Goal: Download file/media

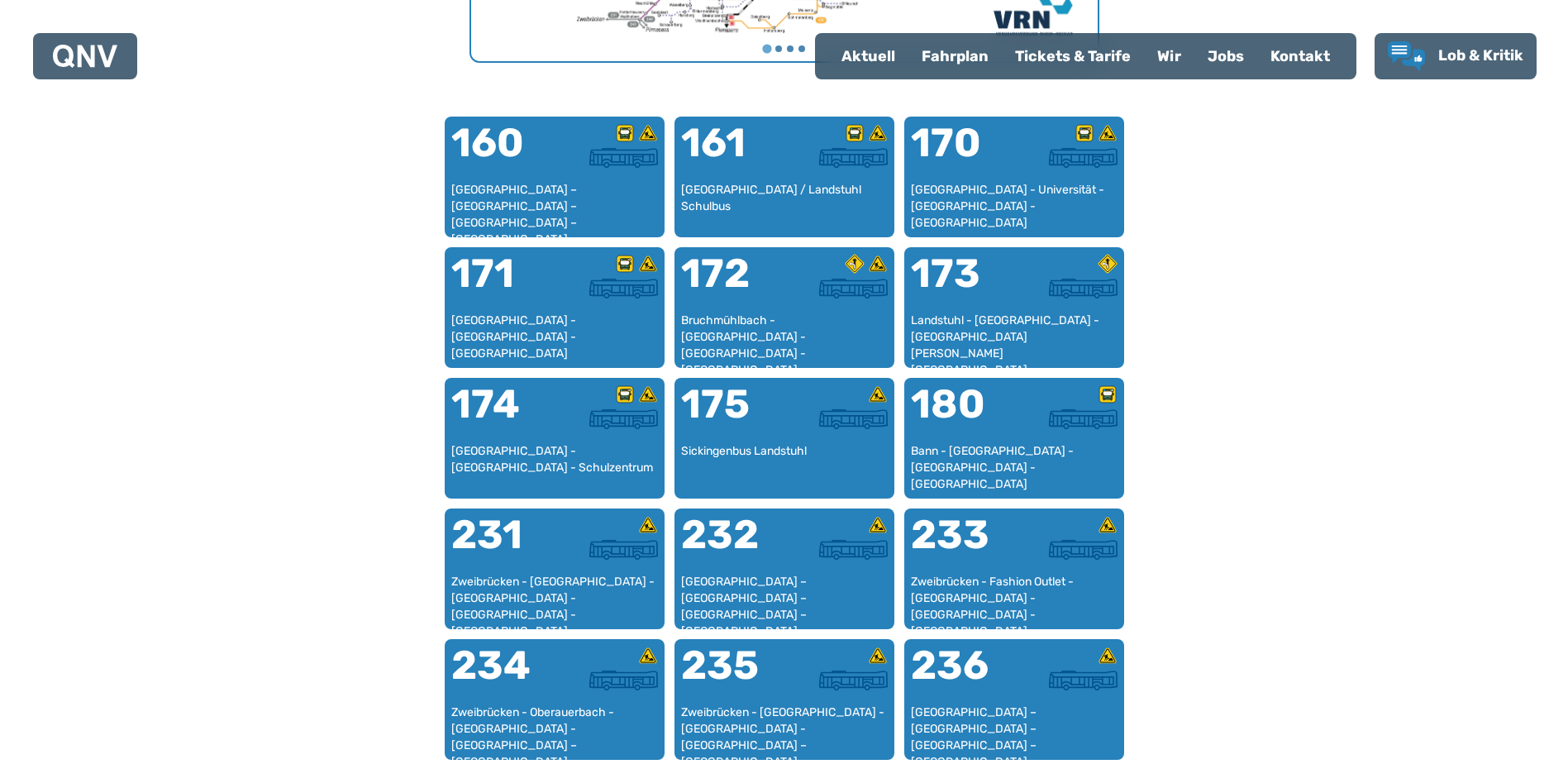
scroll to position [821, 0]
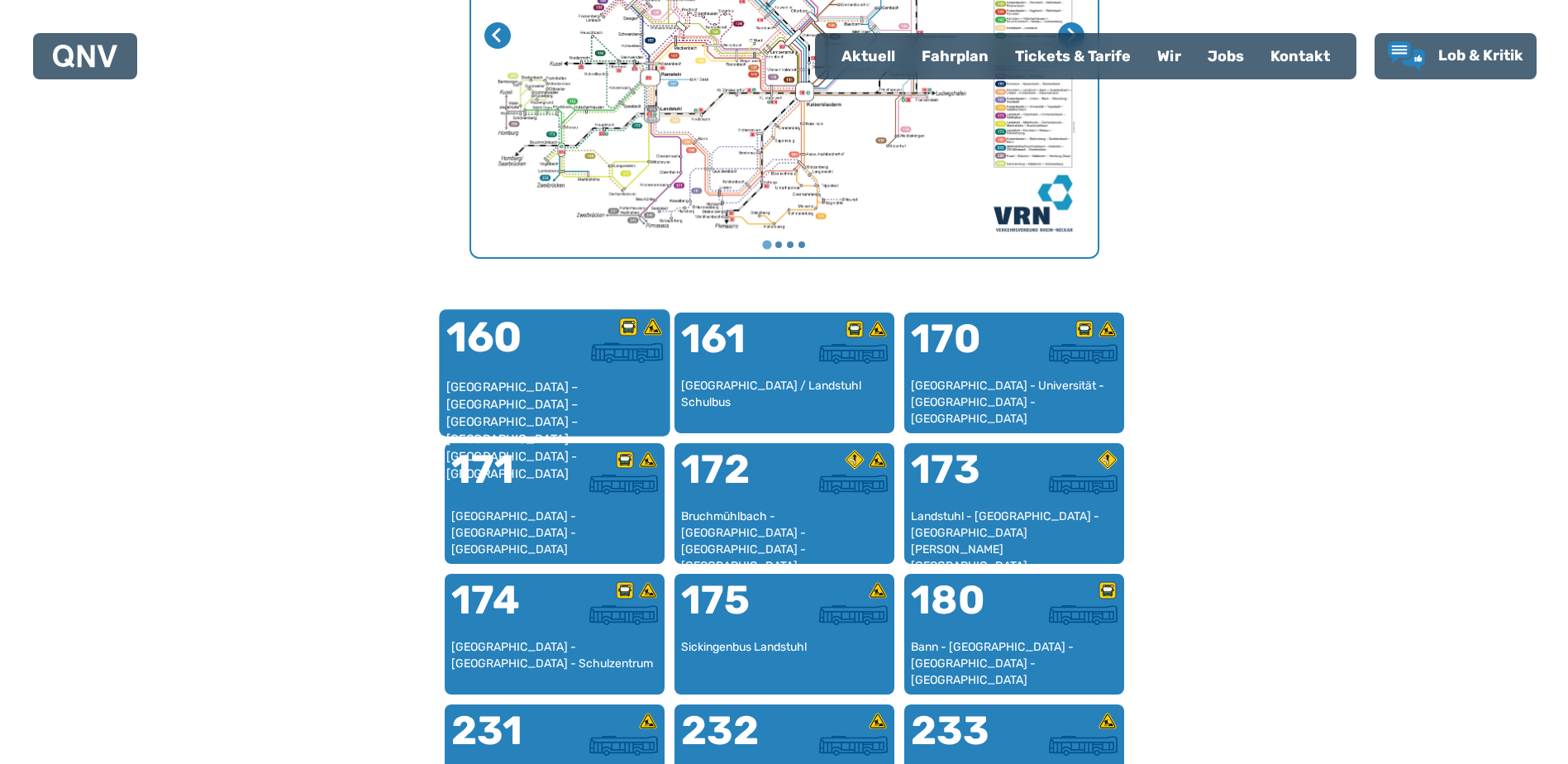
click at [534, 395] on div "[GEOGRAPHIC_DATA] – [GEOGRAPHIC_DATA] – [GEOGRAPHIC_DATA] – [GEOGRAPHIC_DATA] –…" at bounding box center [555, 403] width 217 height 50
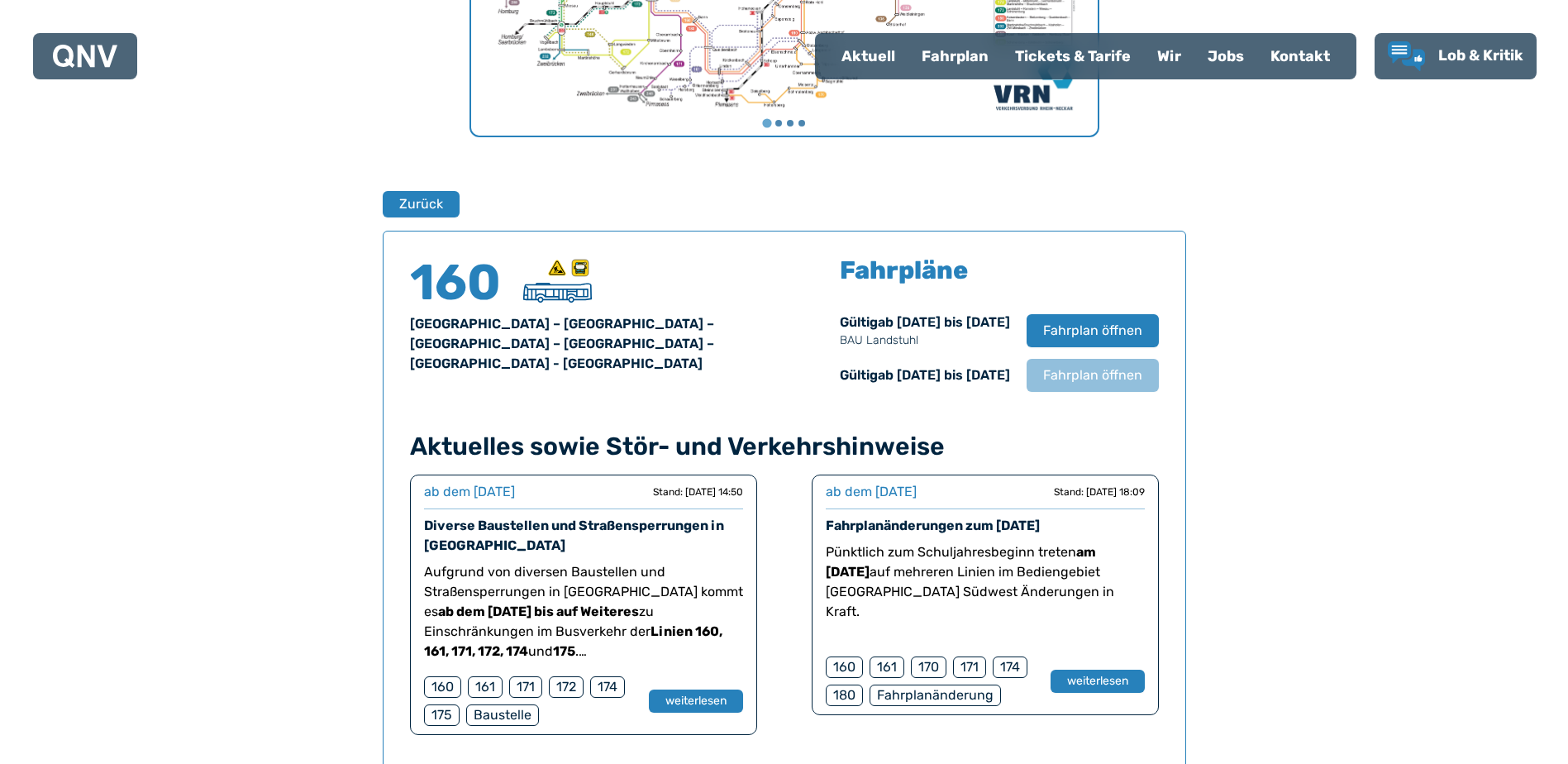
scroll to position [1089, 0]
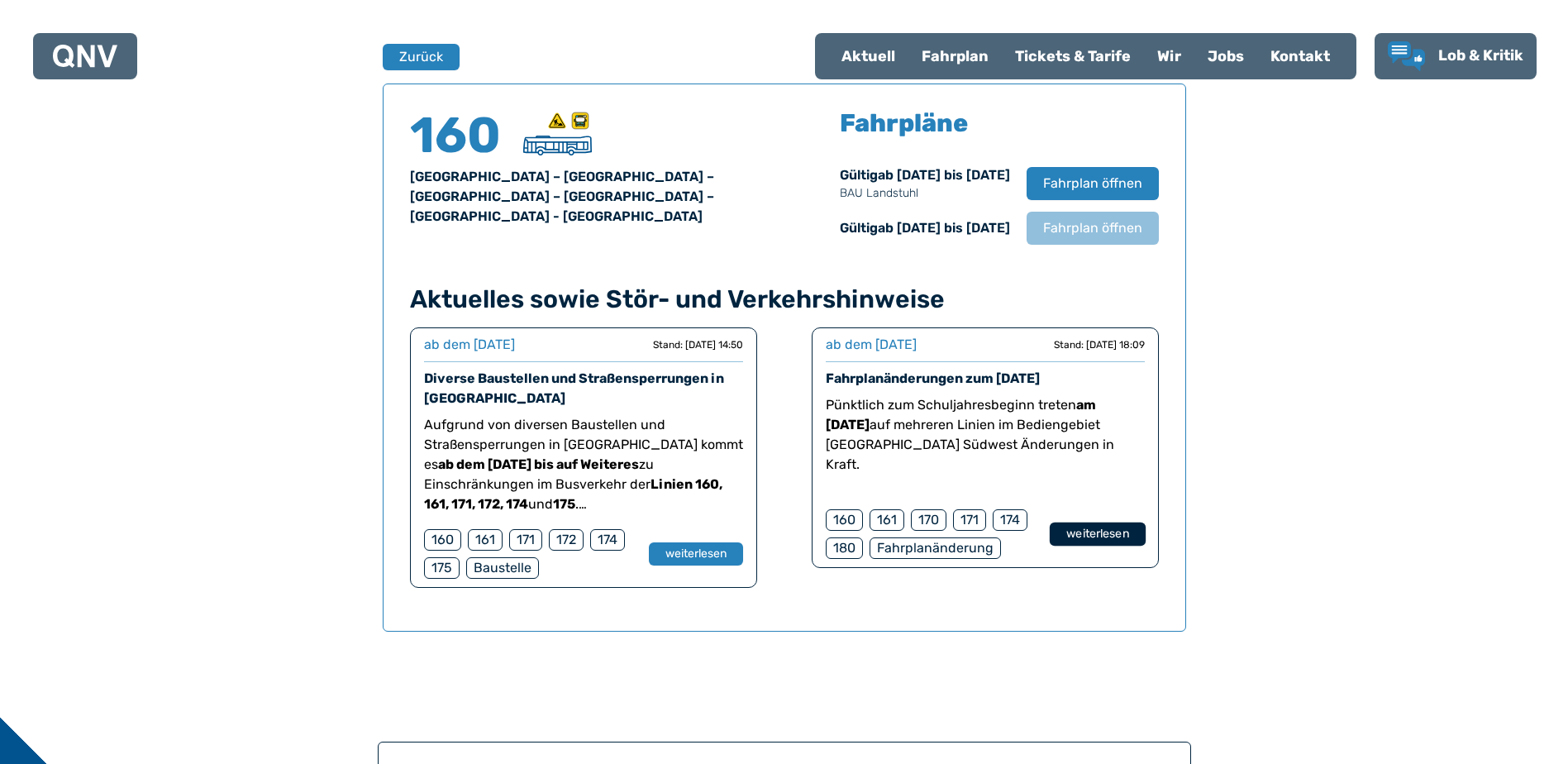
click at [1096, 535] on button "weiterlesen" at bounding box center [1096, 534] width 96 height 24
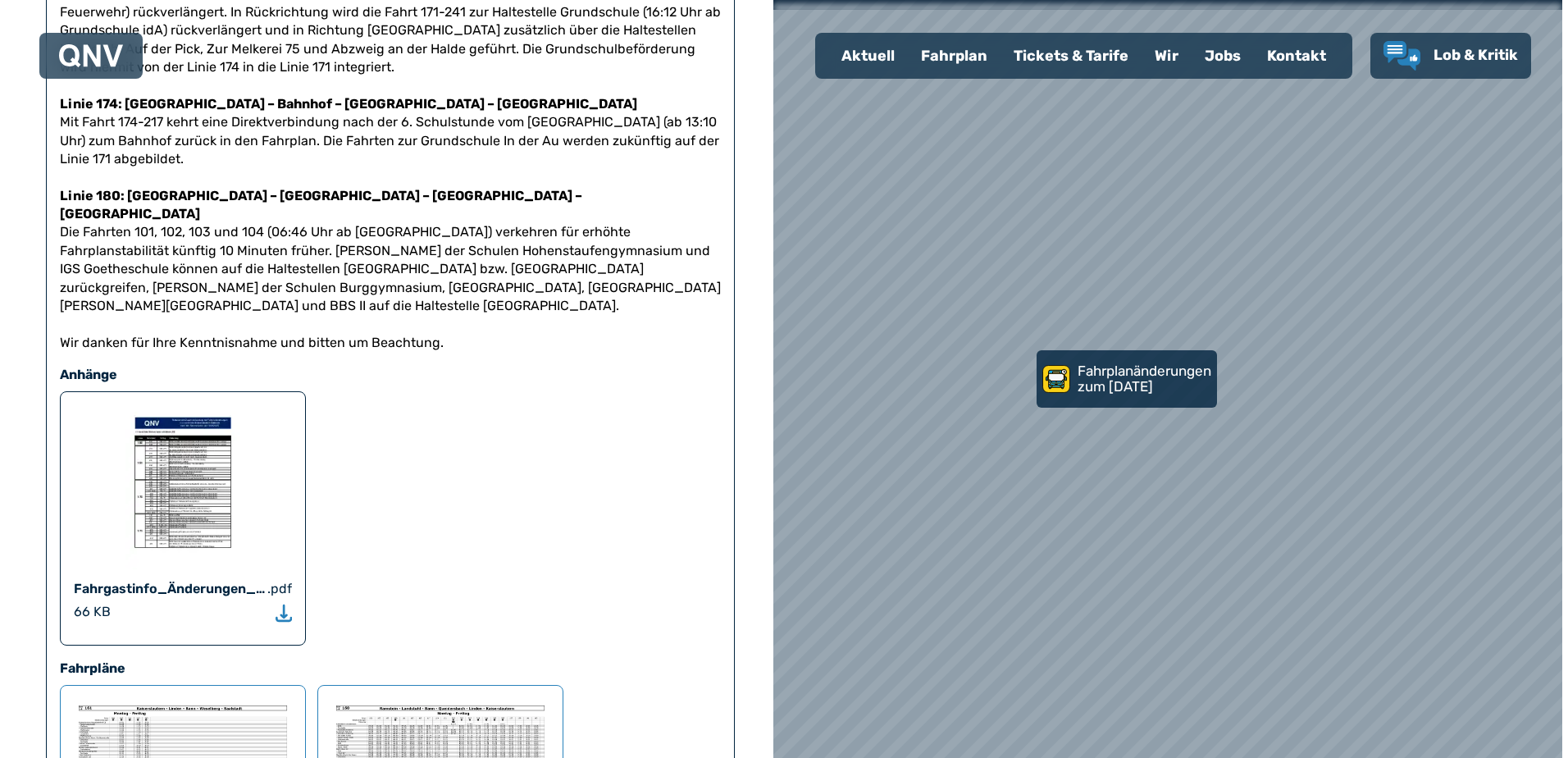
scroll to position [738, 0]
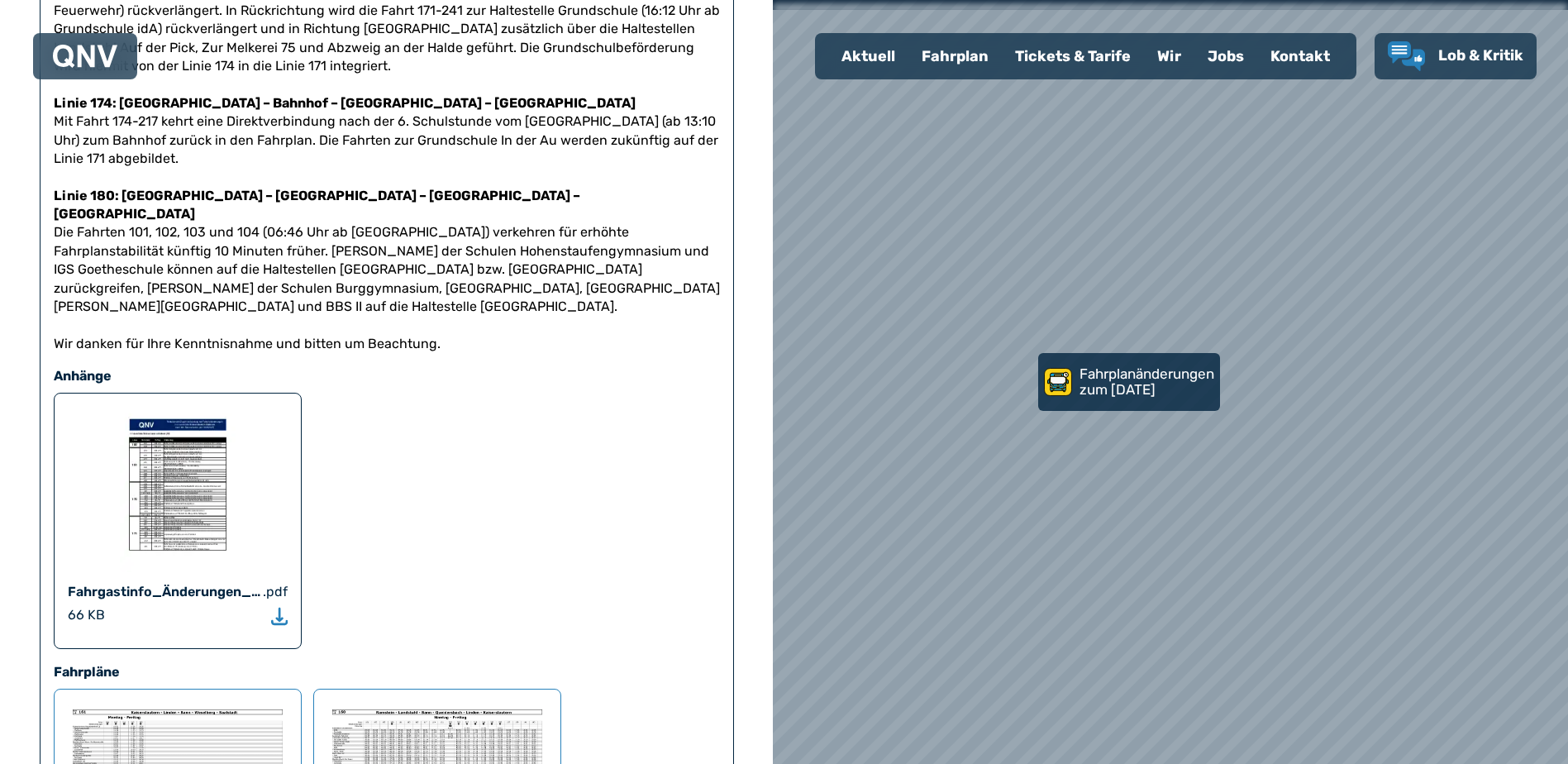
click at [178, 428] on img at bounding box center [177, 490] width 116 height 165
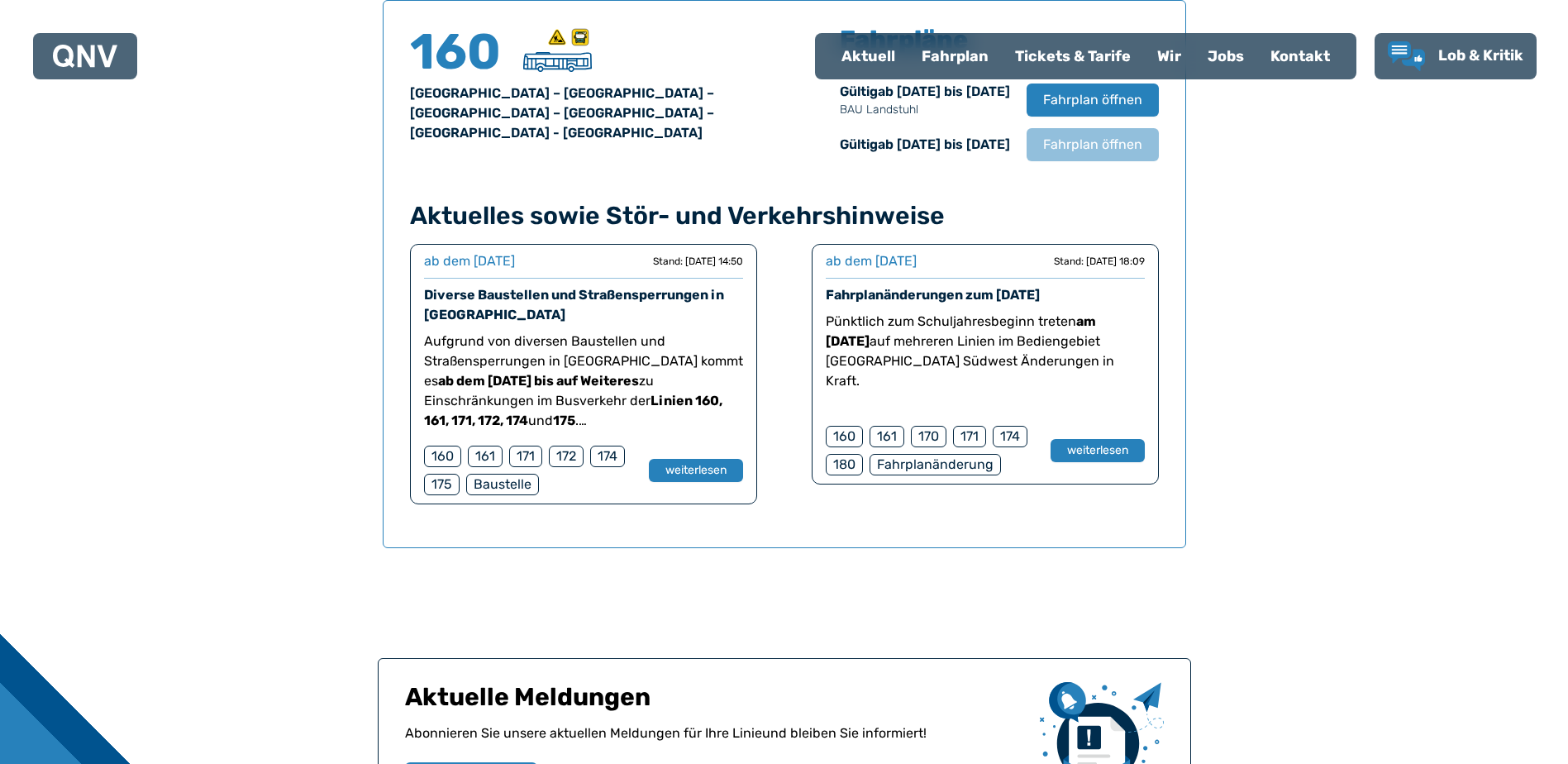
scroll to position [1172, 0]
click at [1117, 452] on button "weiterlesen" at bounding box center [1096, 452] width 96 height 24
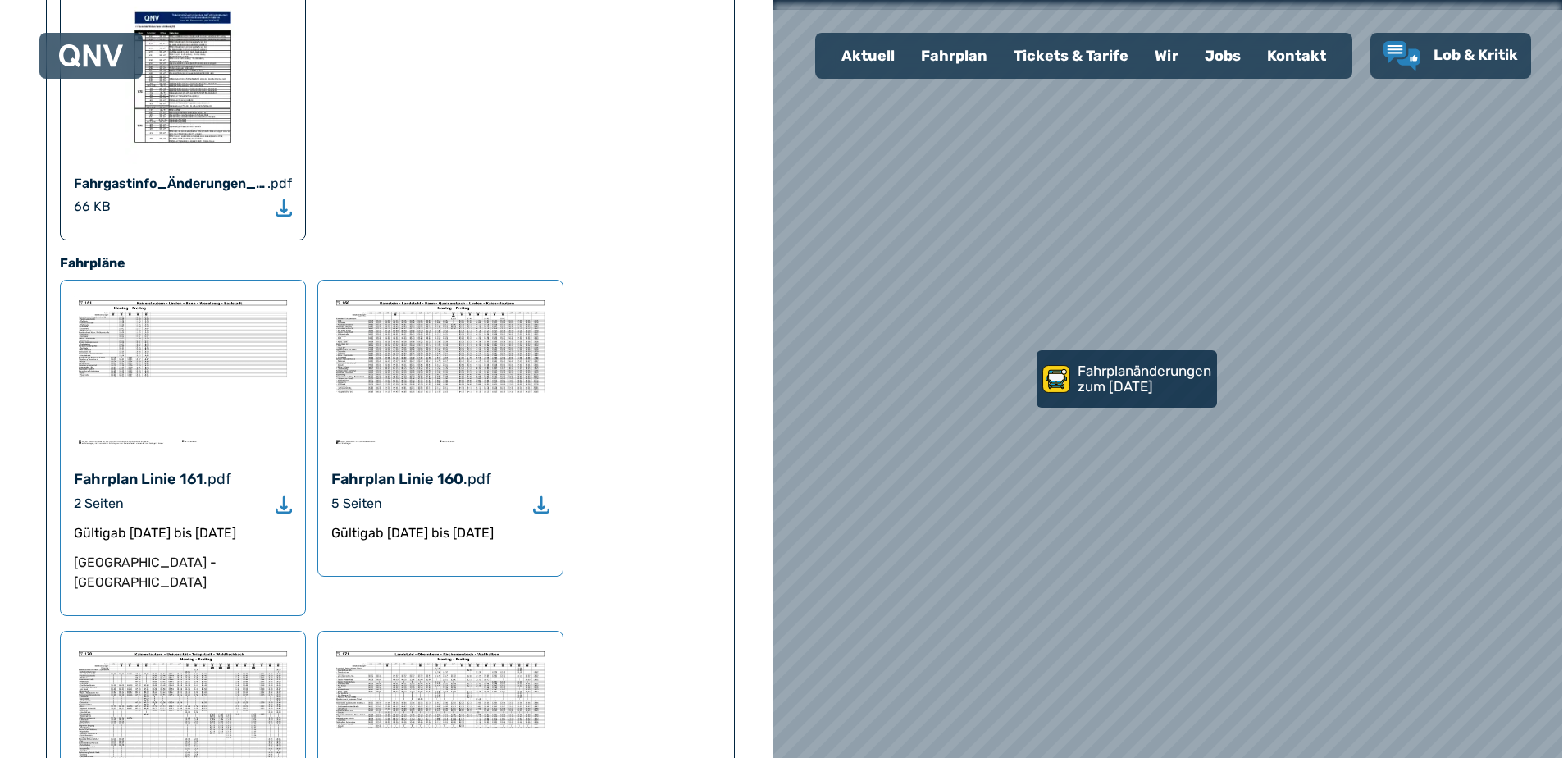
scroll to position [1148, 0]
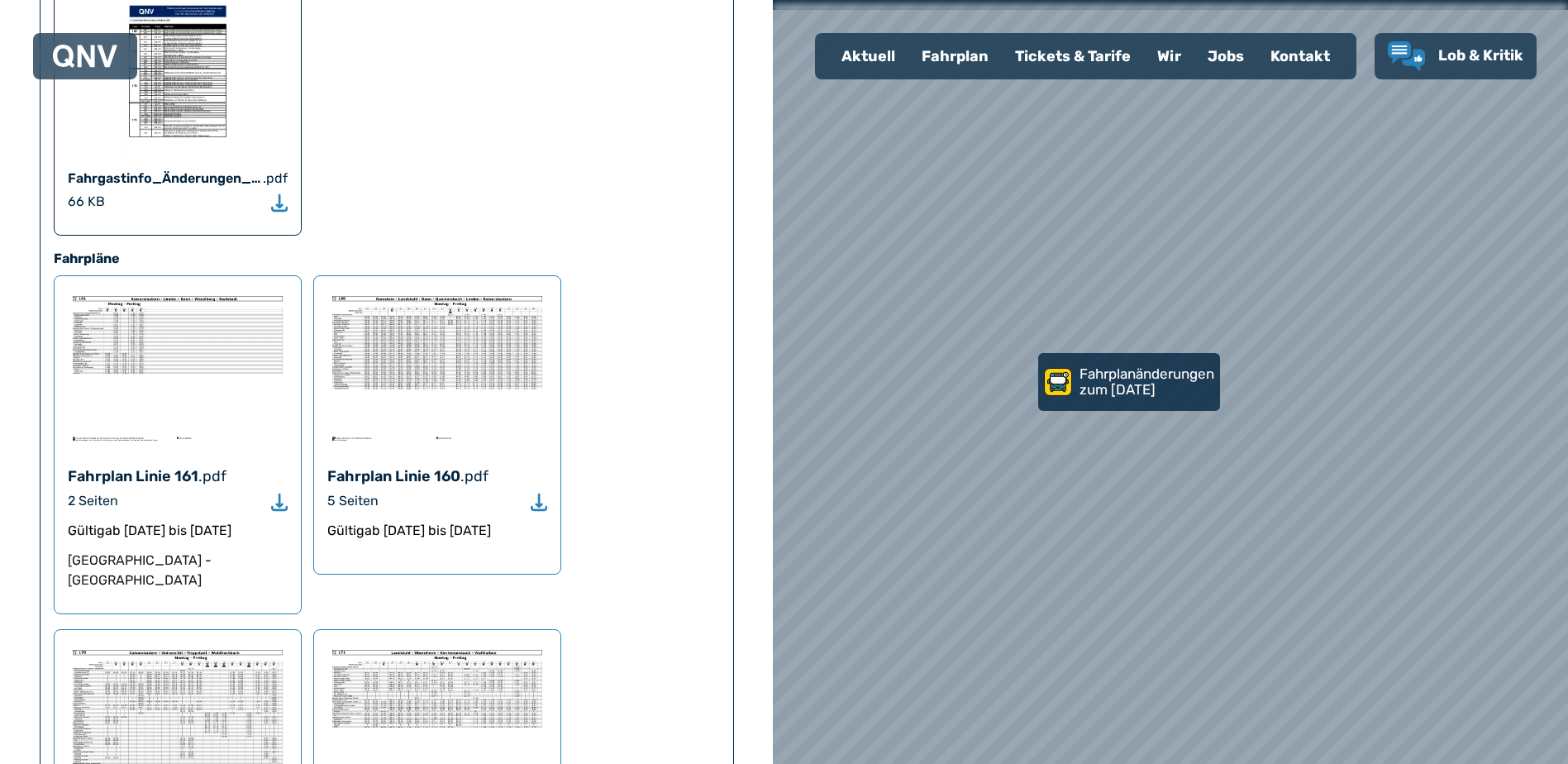
click at [433, 299] on img at bounding box center [437, 367] width 220 height 157
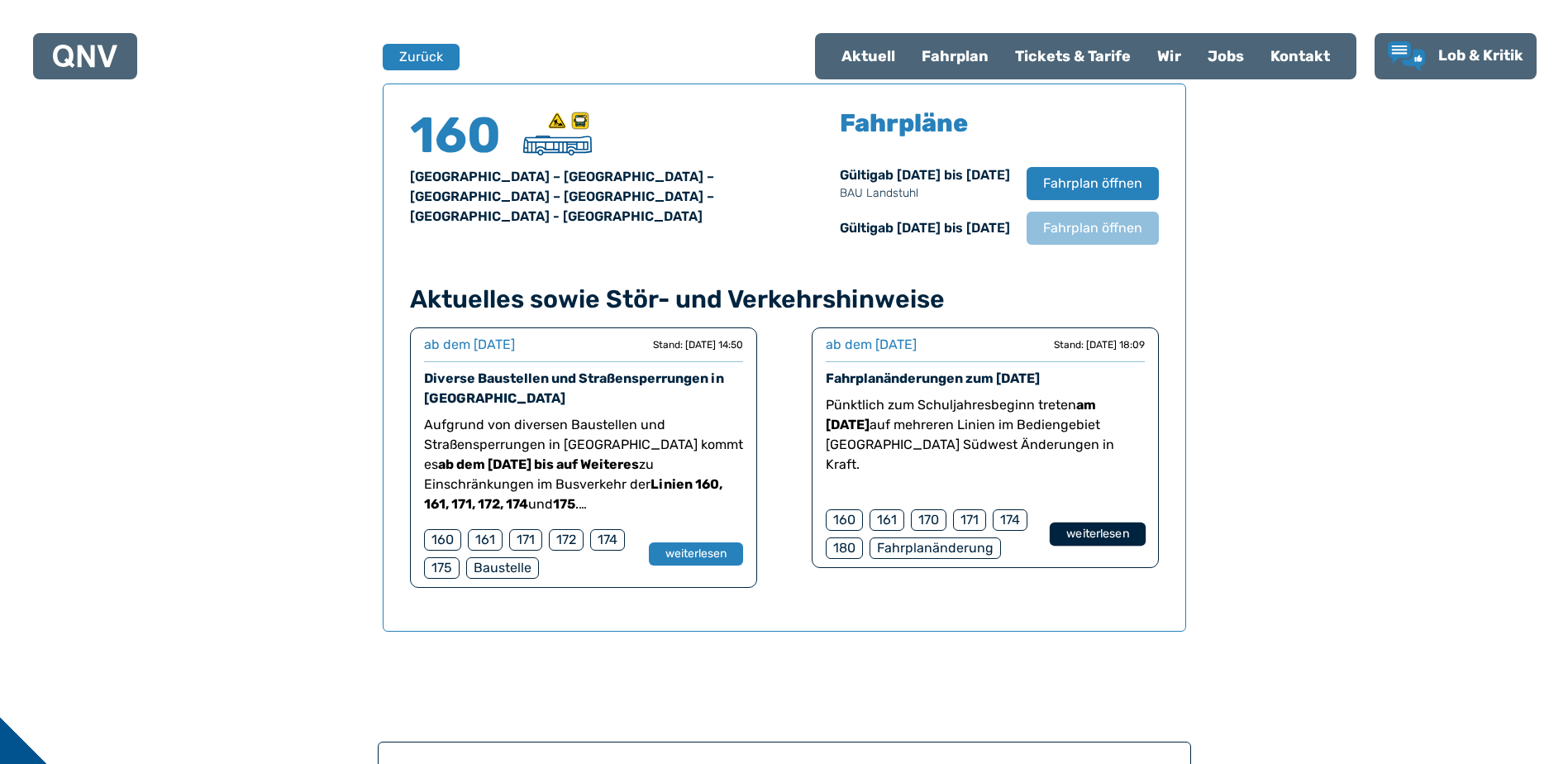
scroll to position [1172, 0]
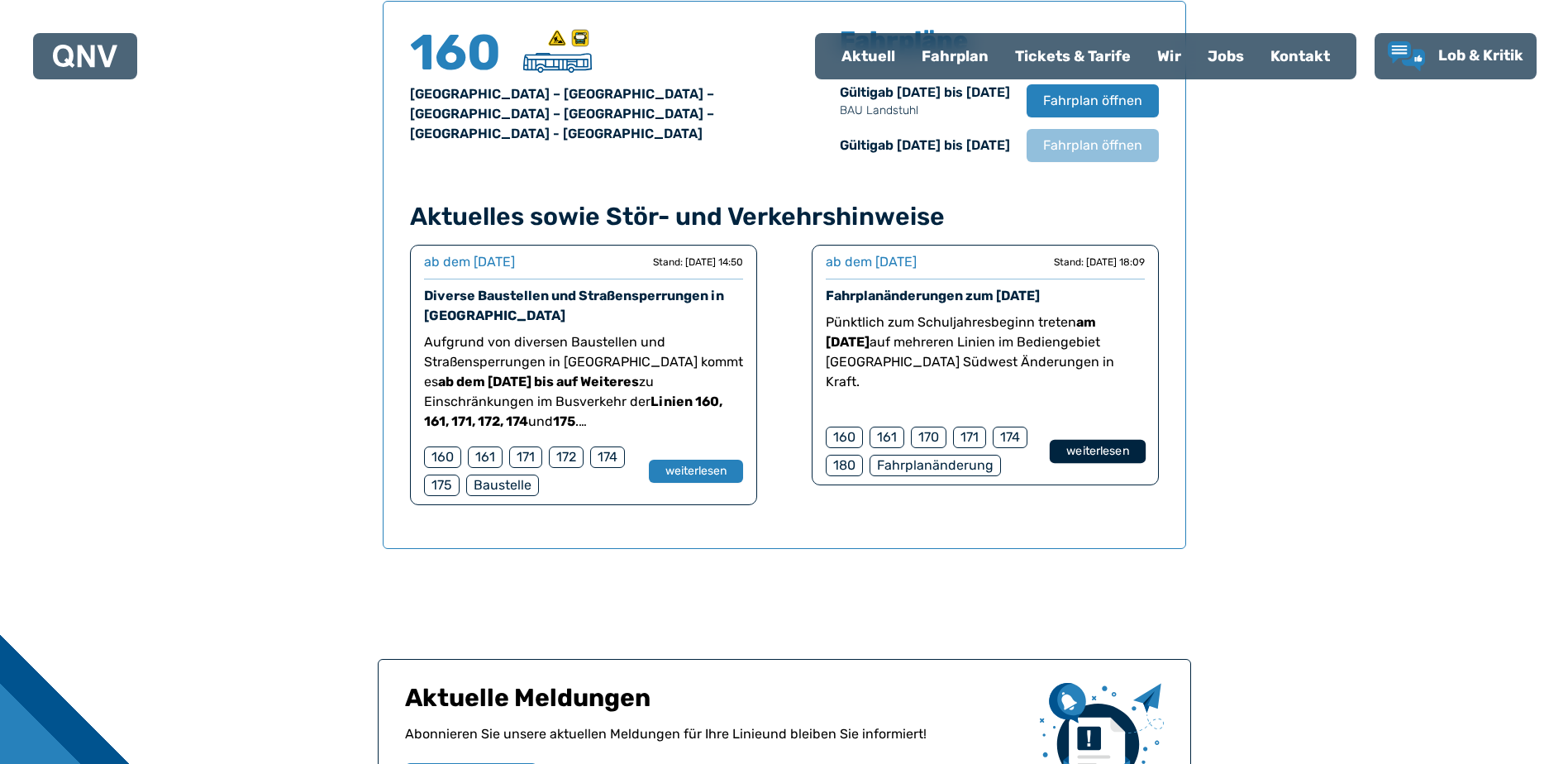
click at [1095, 452] on button "weiterlesen" at bounding box center [1096, 452] width 96 height 24
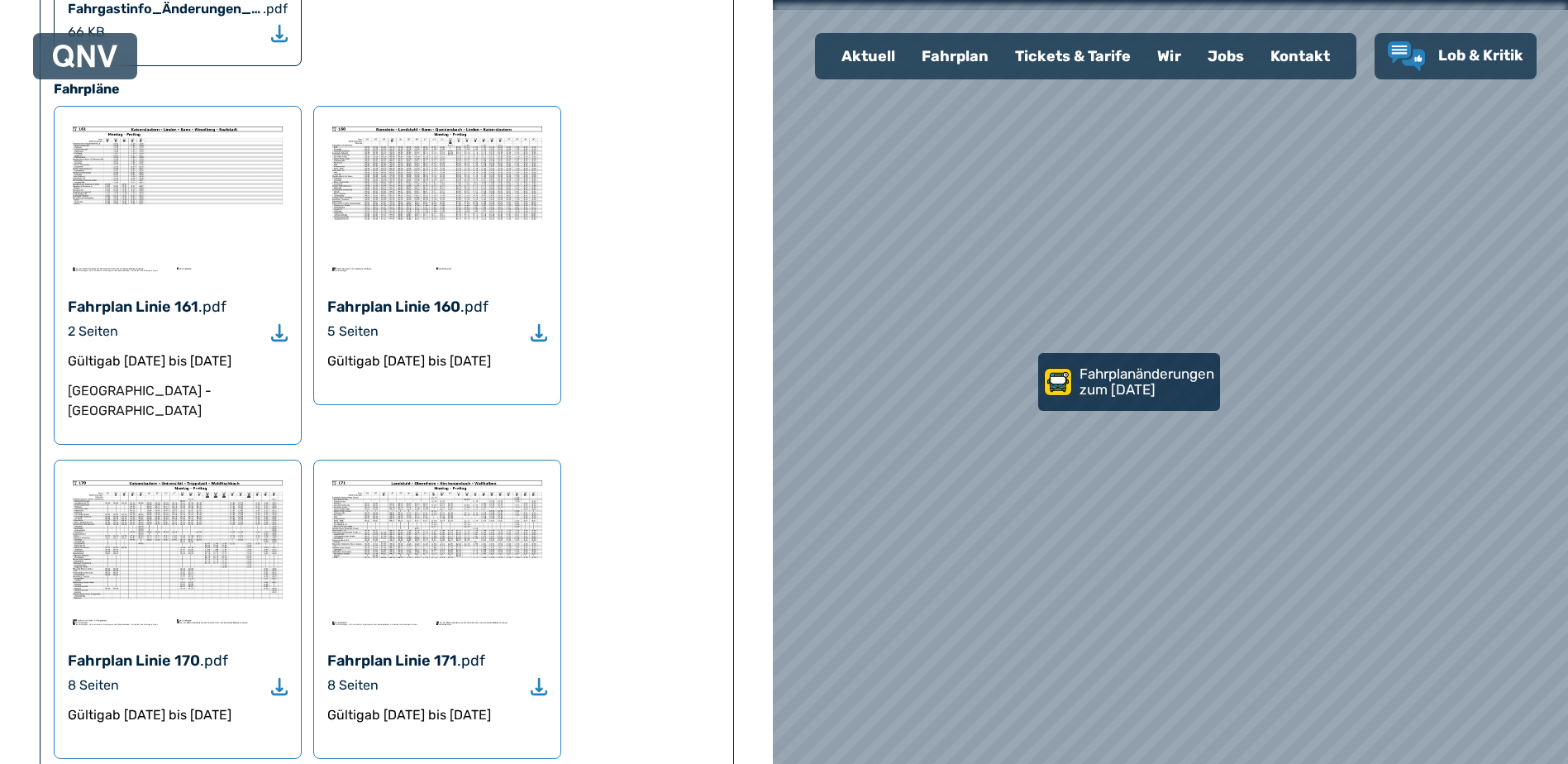
scroll to position [992, 0]
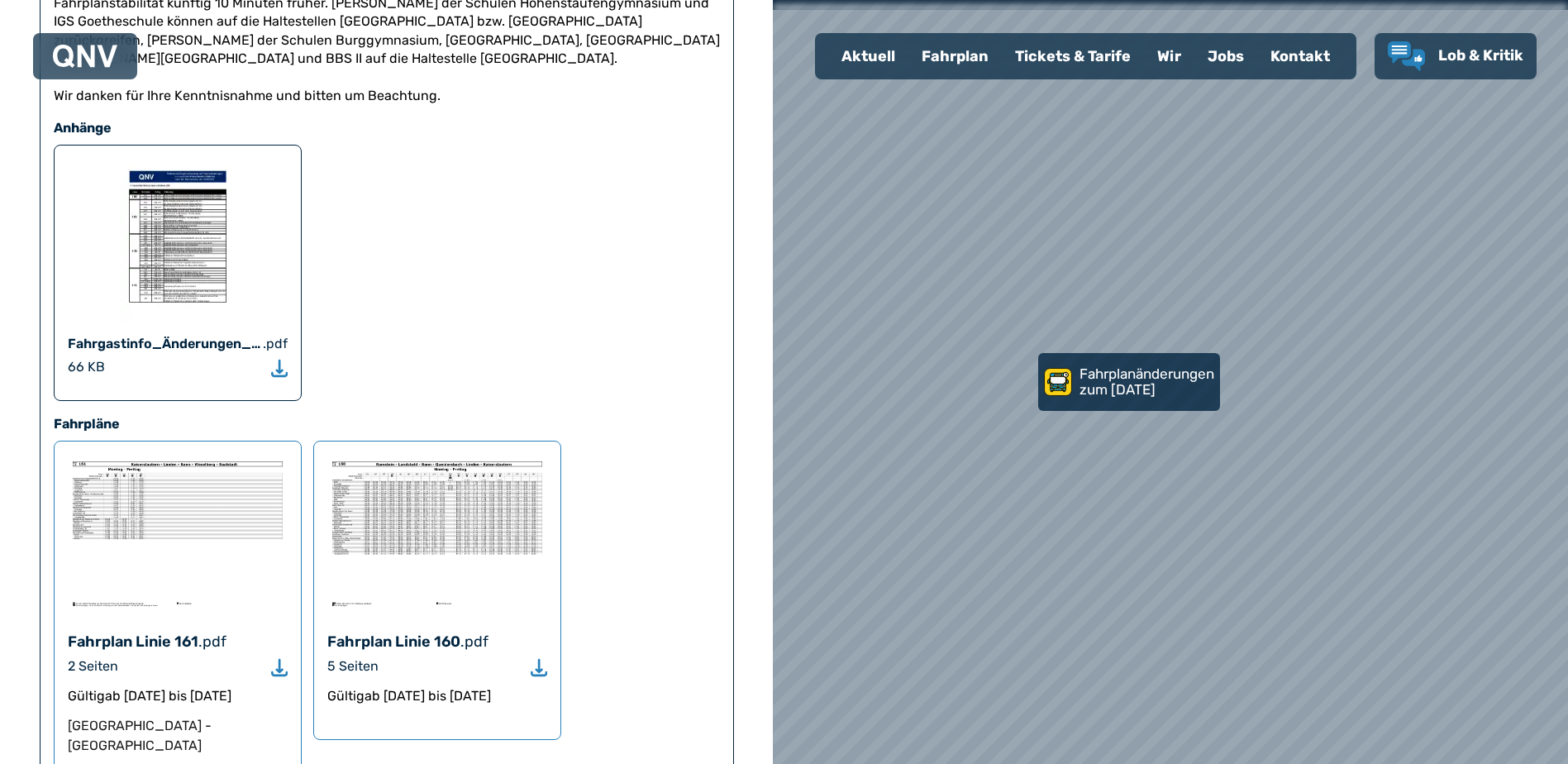
click at [465, 474] on img at bounding box center [437, 532] width 220 height 157
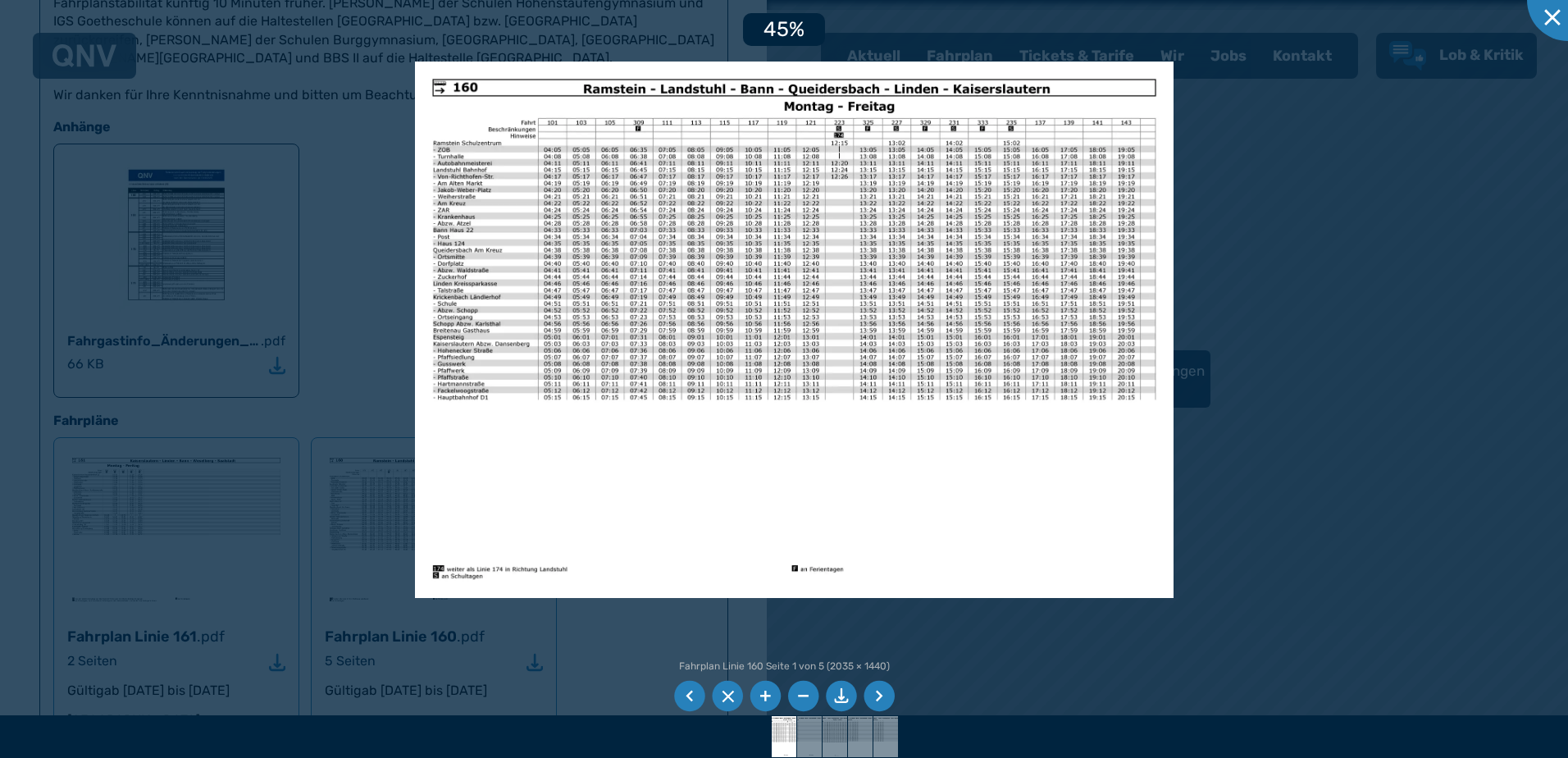
click at [987, 275] on img at bounding box center [794, 330] width 759 height 537
click at [882, 470] on img at bounding box center [794, 330] width 759 height 537
click at [881, 695] on li at bounding box center [879, 696] width 31 height 31
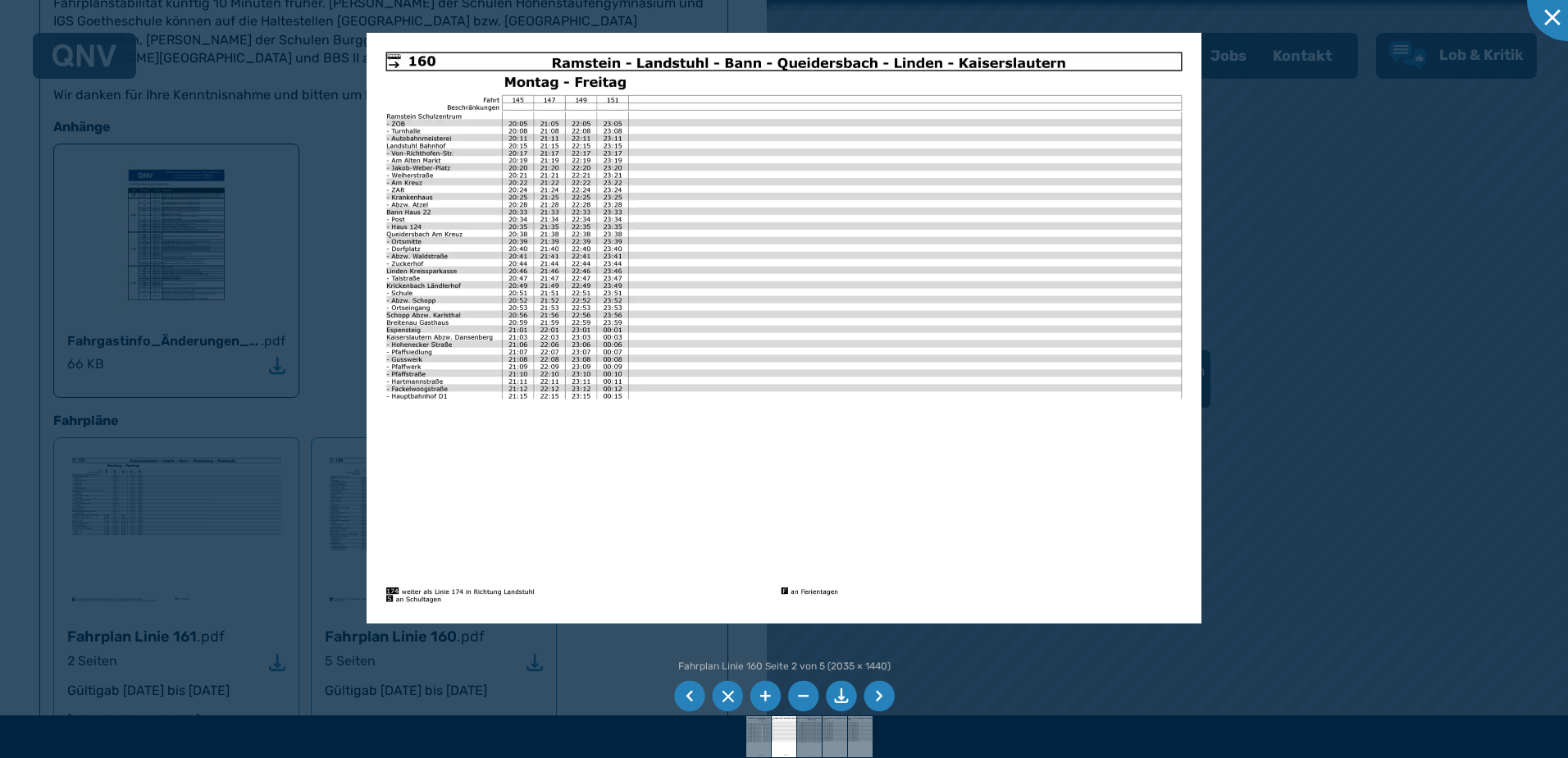
click at [881, 695] on li at bounding box center [879, 696] width 31 height 31
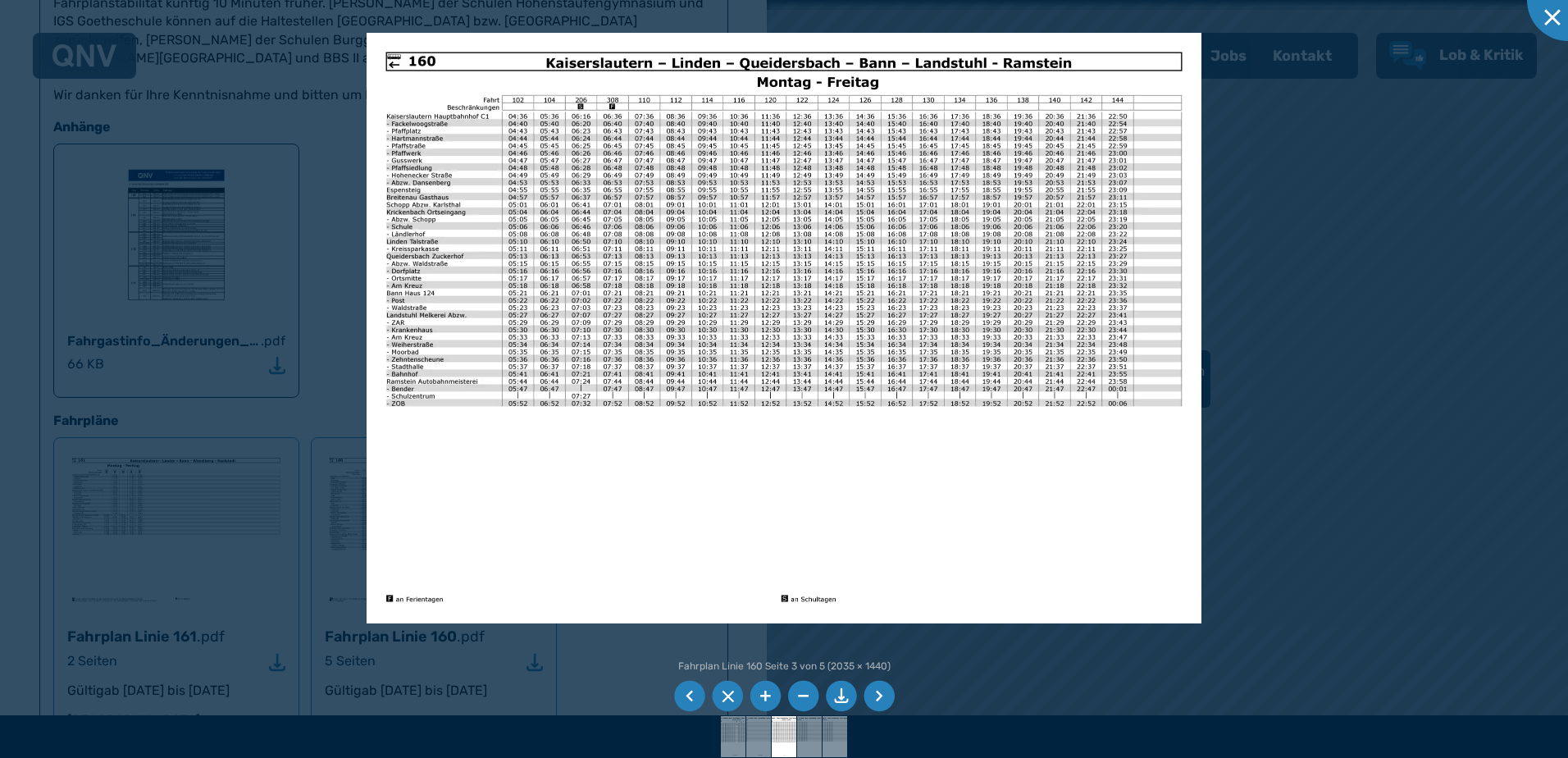
click at [877, 697] on li at bounding box center [879, 696] width 31 height 31
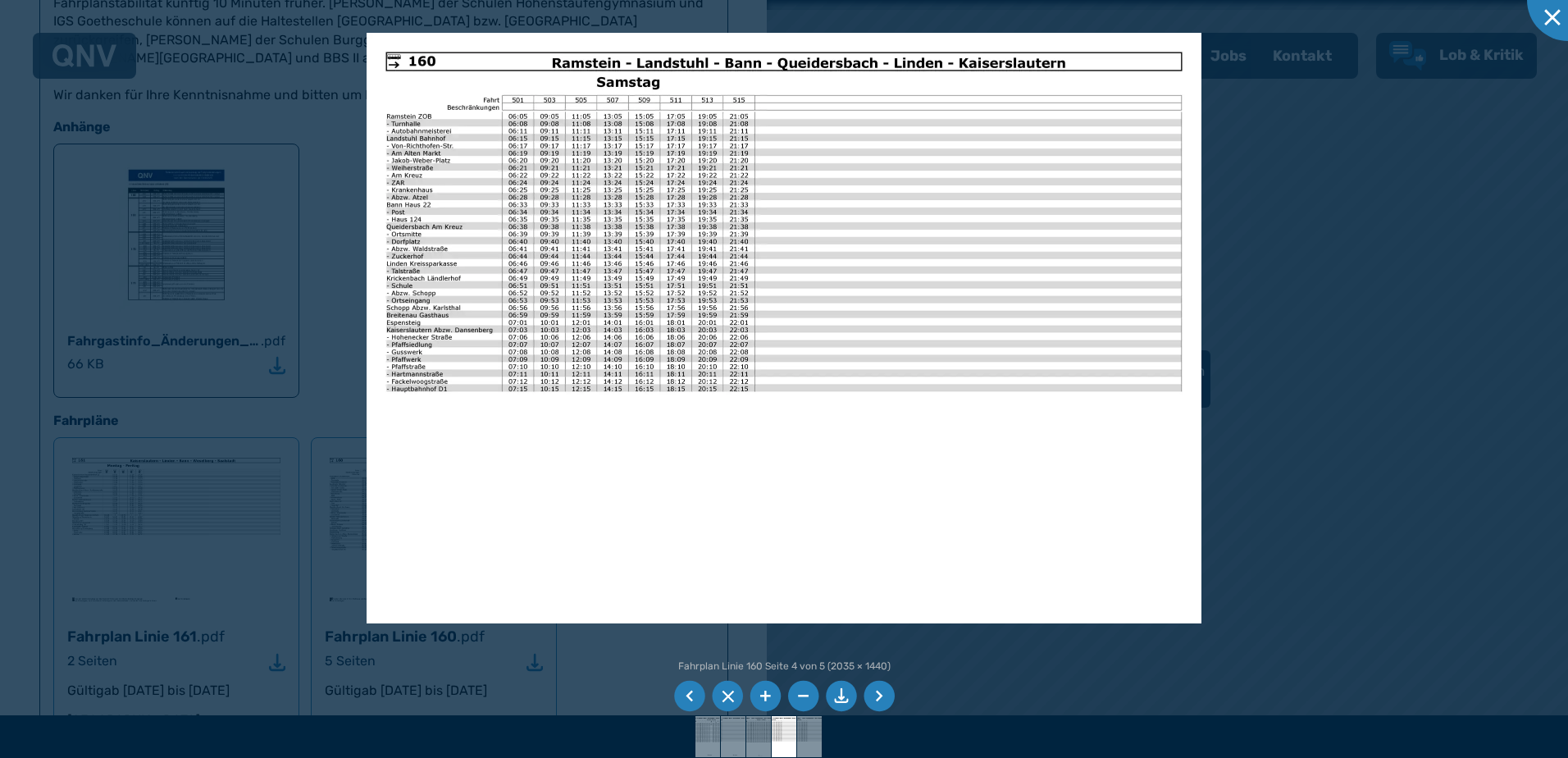
click at [689, 698] on li at bounding box center [690, 696] width 31 height 31
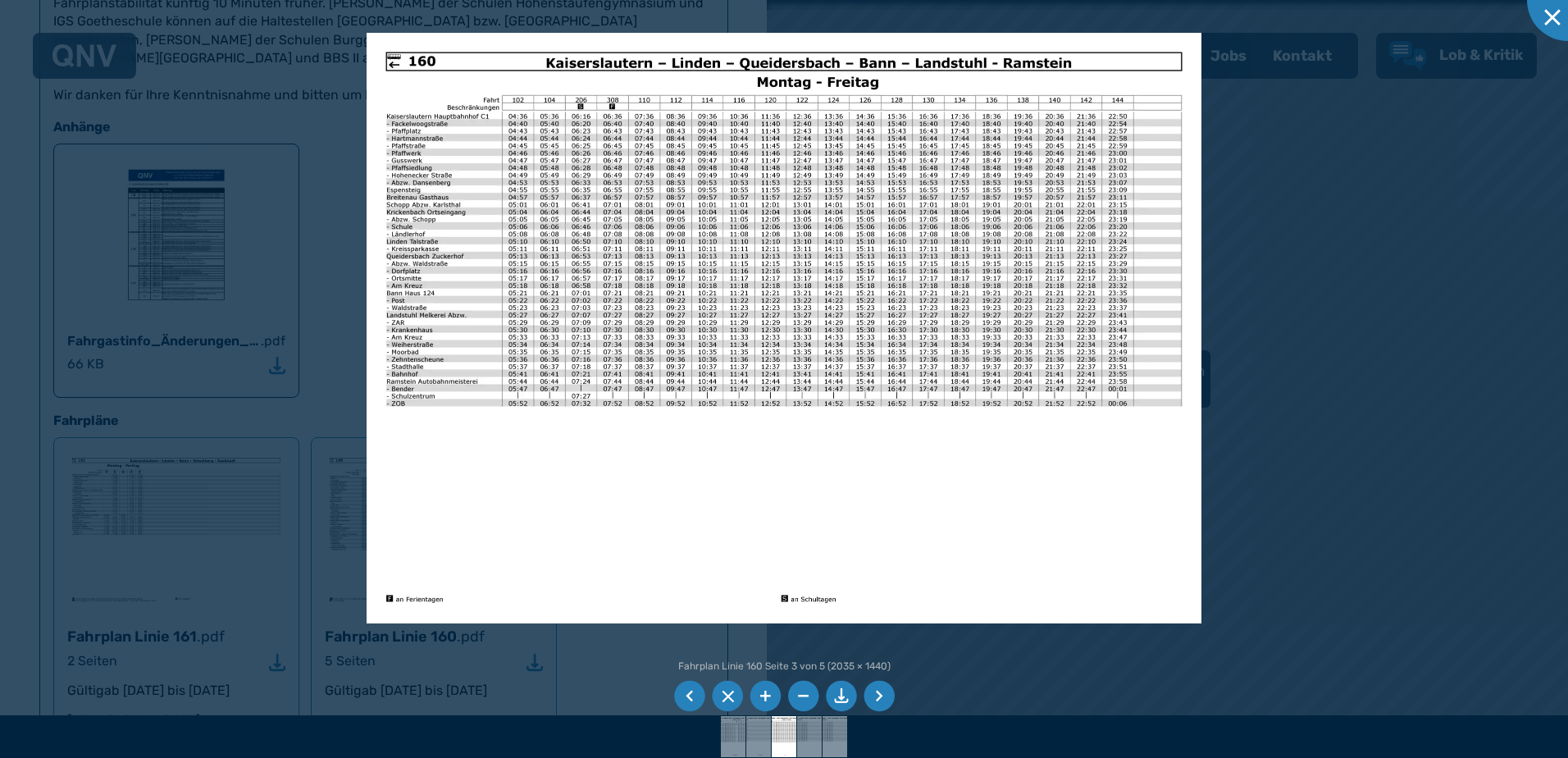
click at [874, 695] on li at bounding box center [879, 696] width 31 height 31
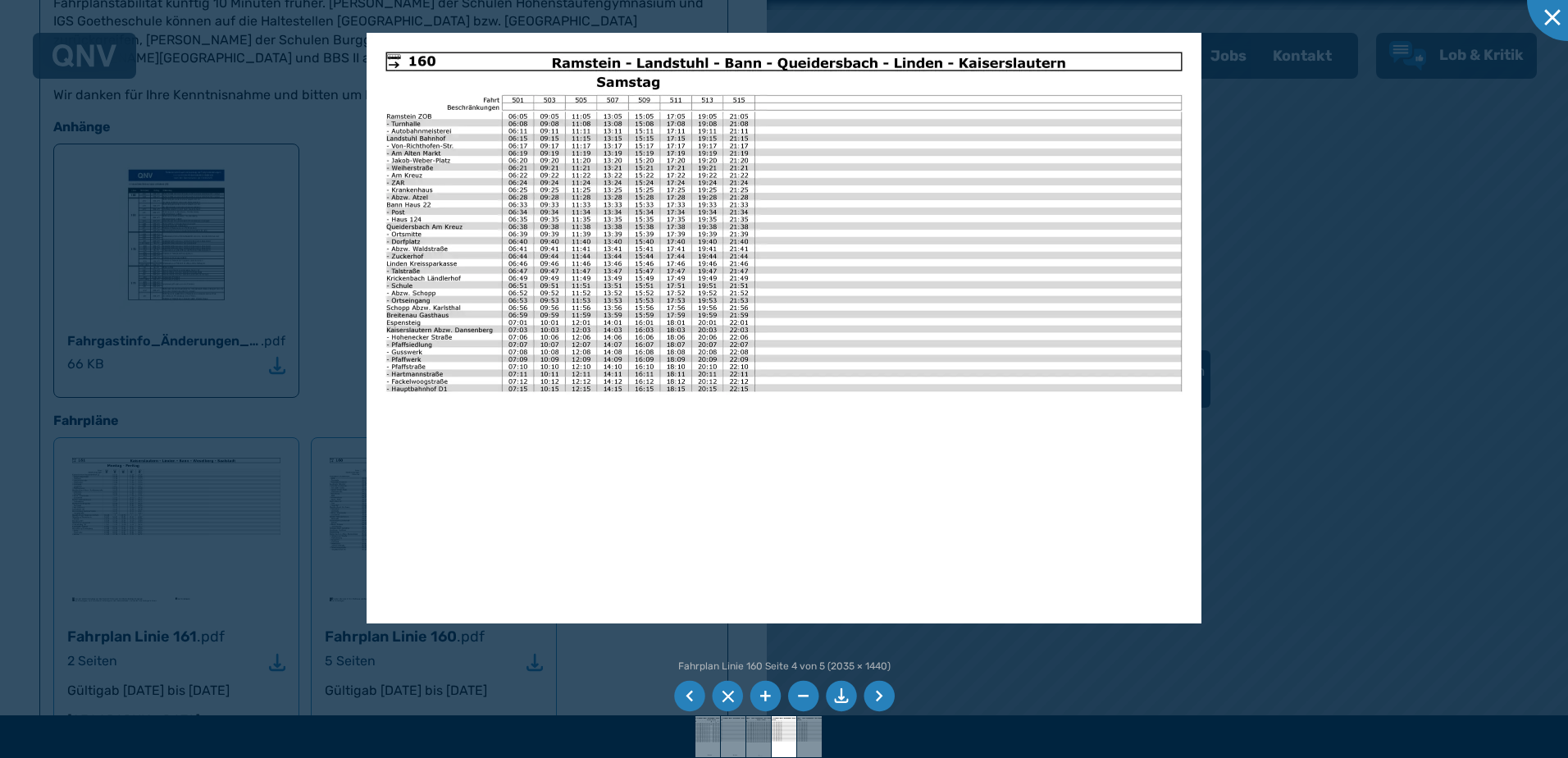
click at [876, 699] on li at bounding box center [879, 696] width 31 height 31
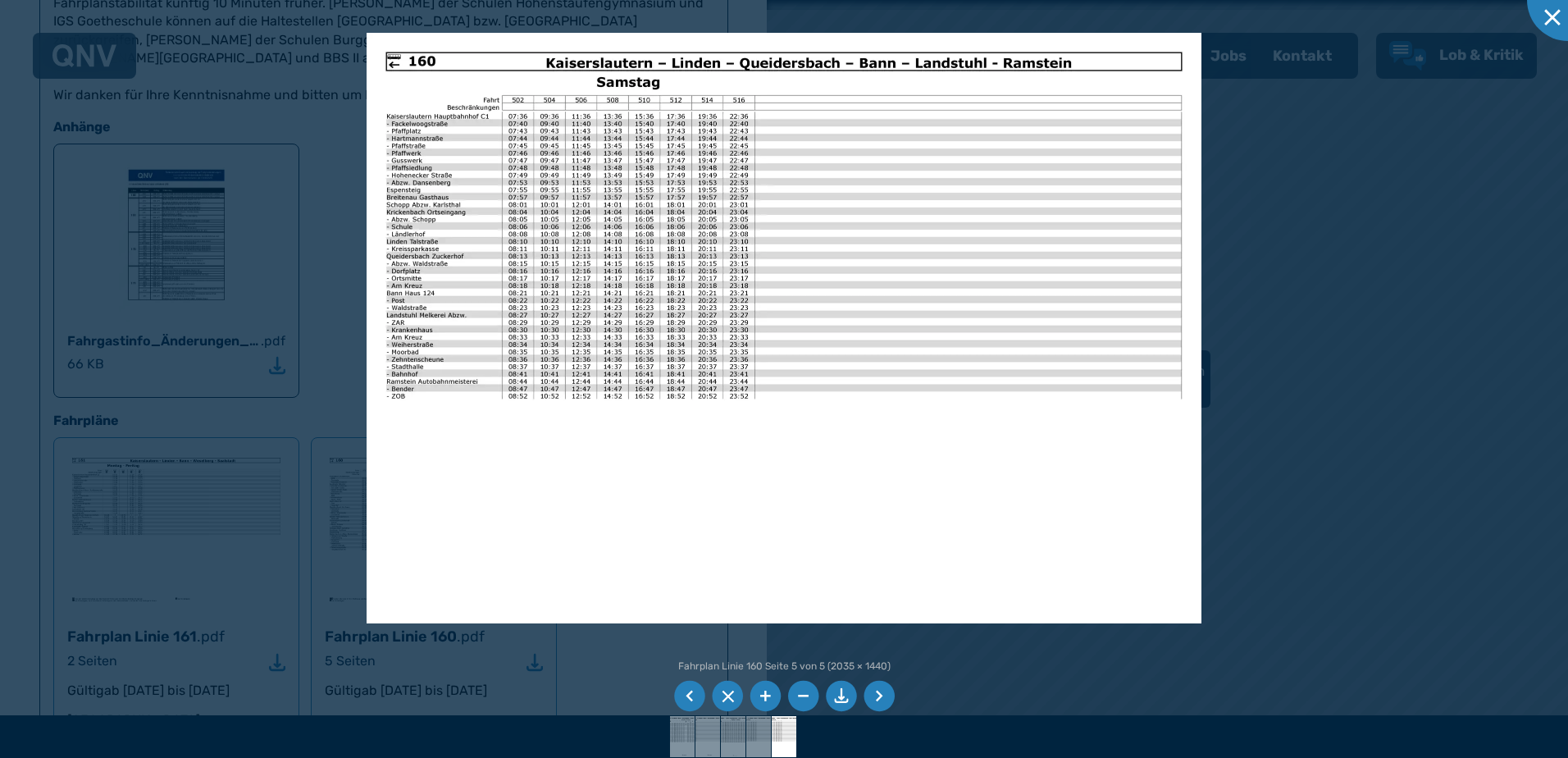
click at [200, 113] on div at bounding box center [784, 379] width 1568 height 758
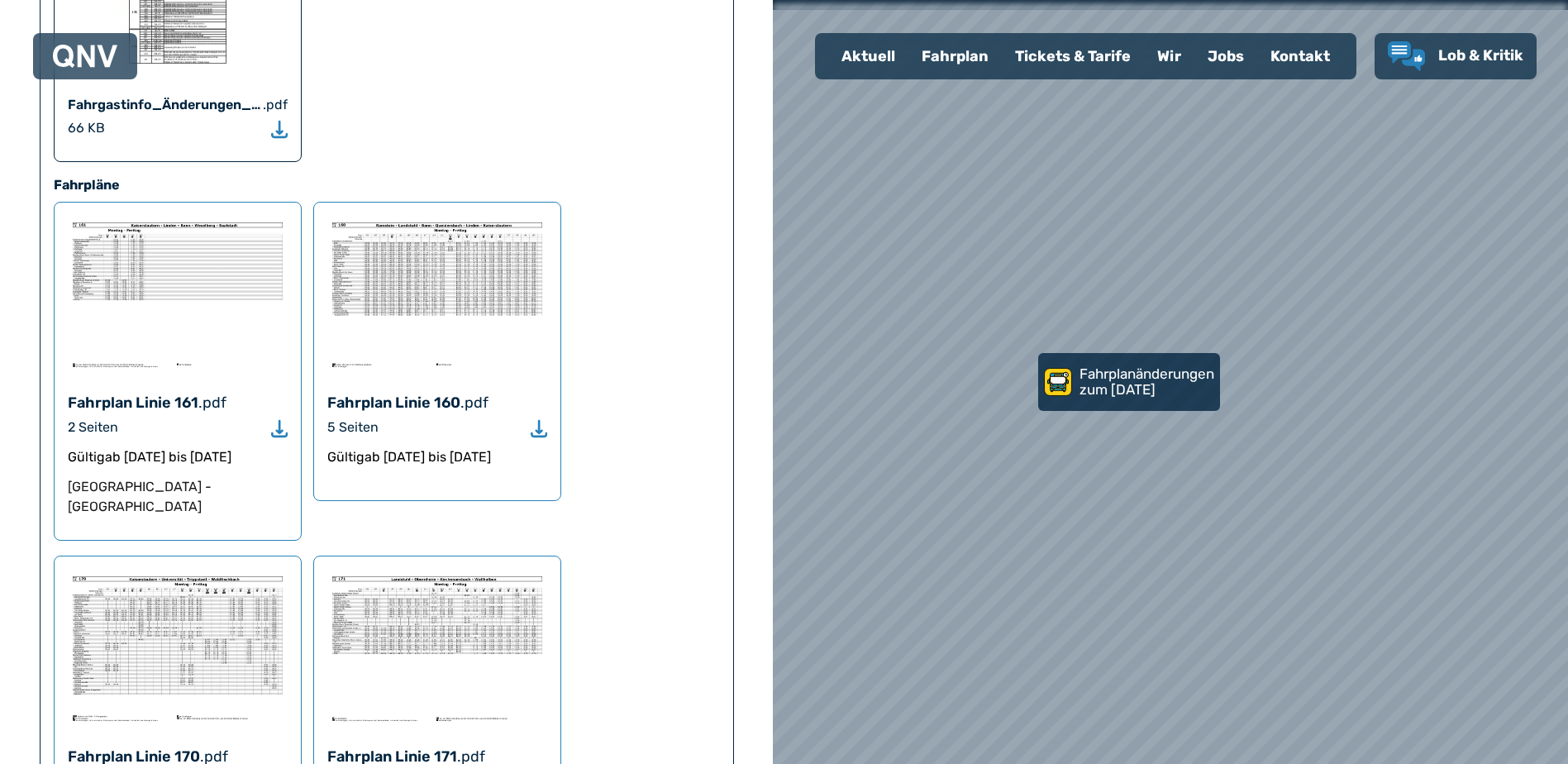
scroll to position [1240, 0]
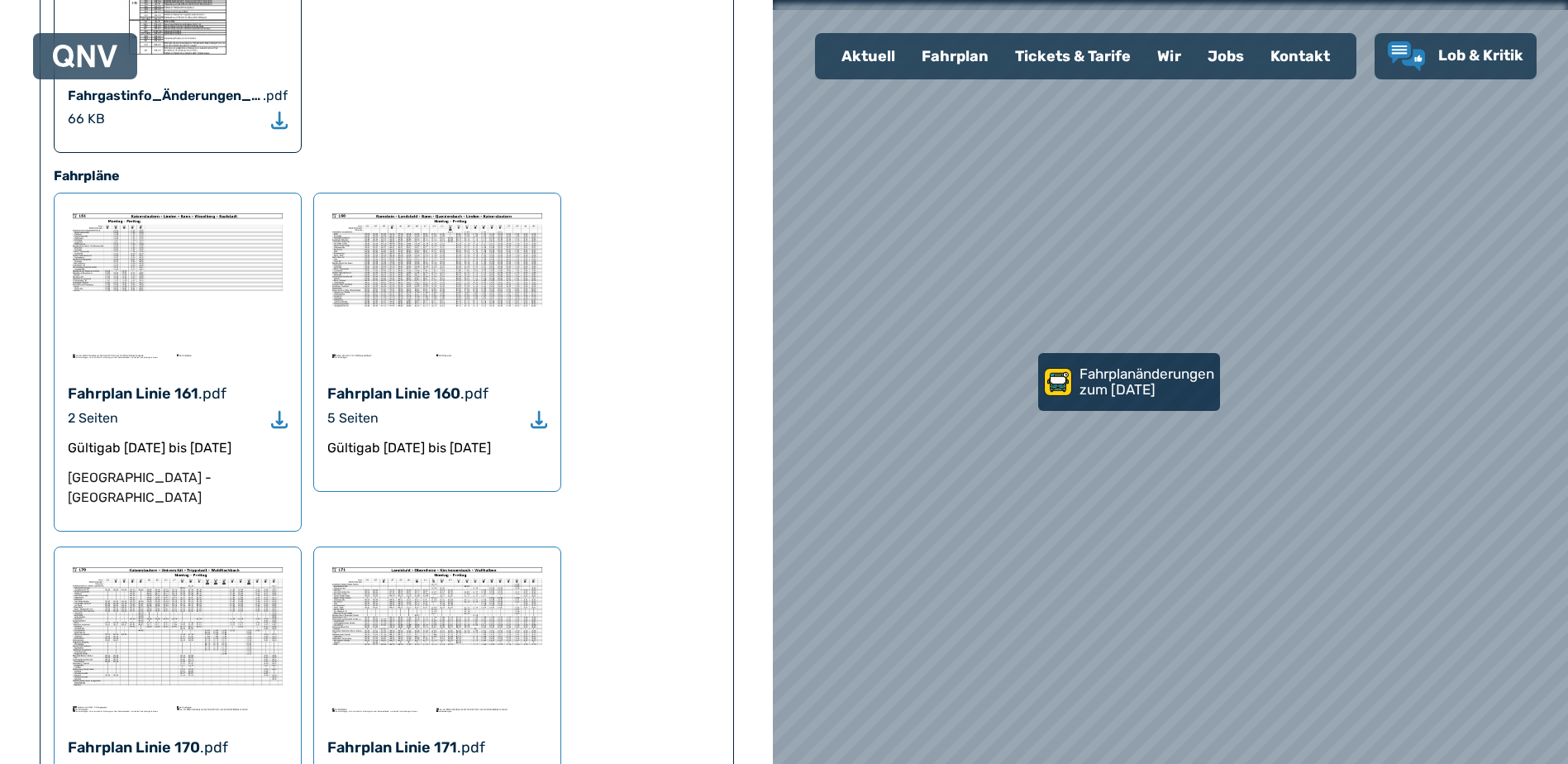
click at [544, 410] on icon "Download" at bounding box center [539, 419] width 17 height 19
click at [279, 410] on use "Download" at bounding box center [279, 418] width 17 height 18
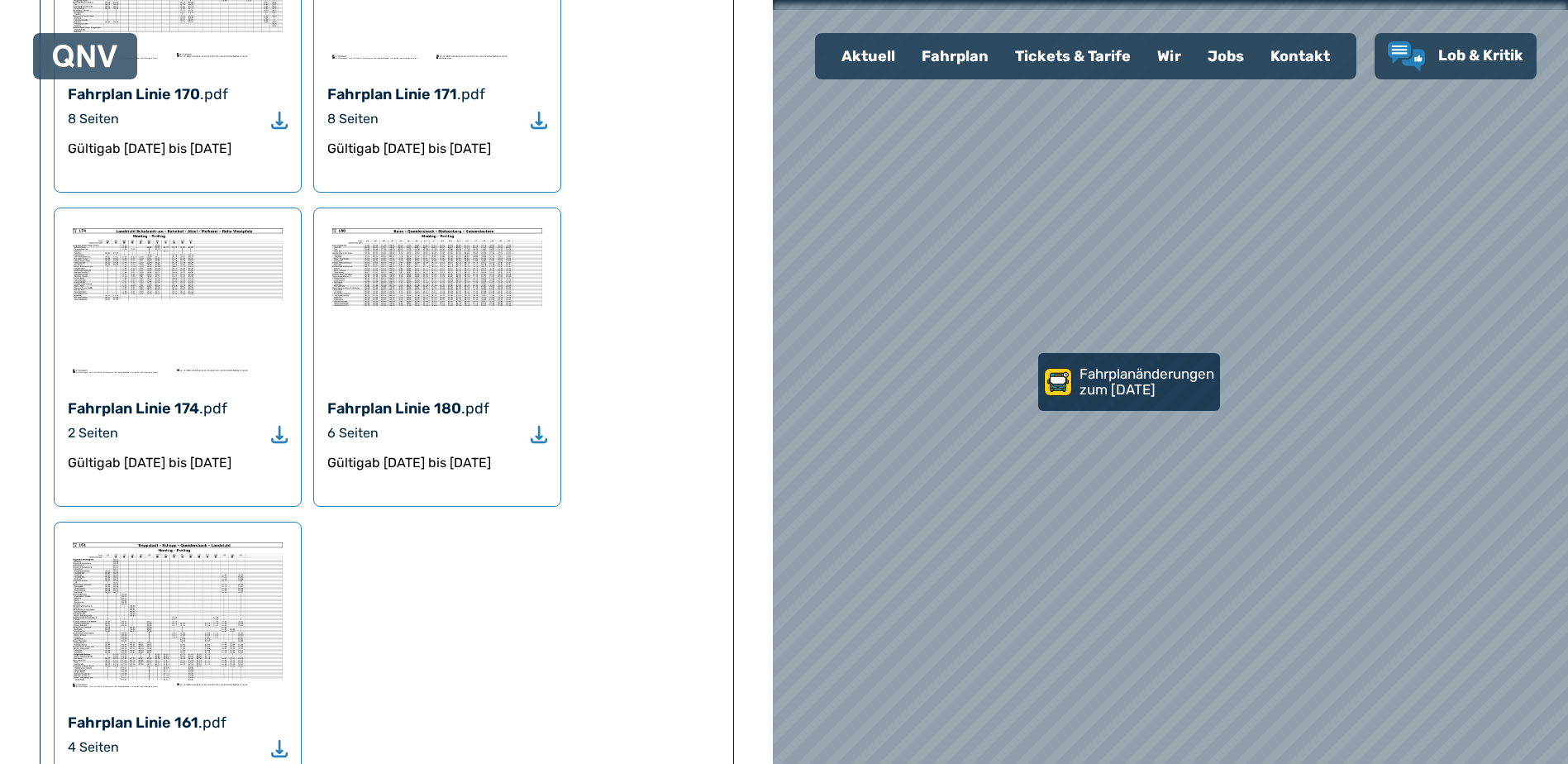
scroll to position [1902, 0]
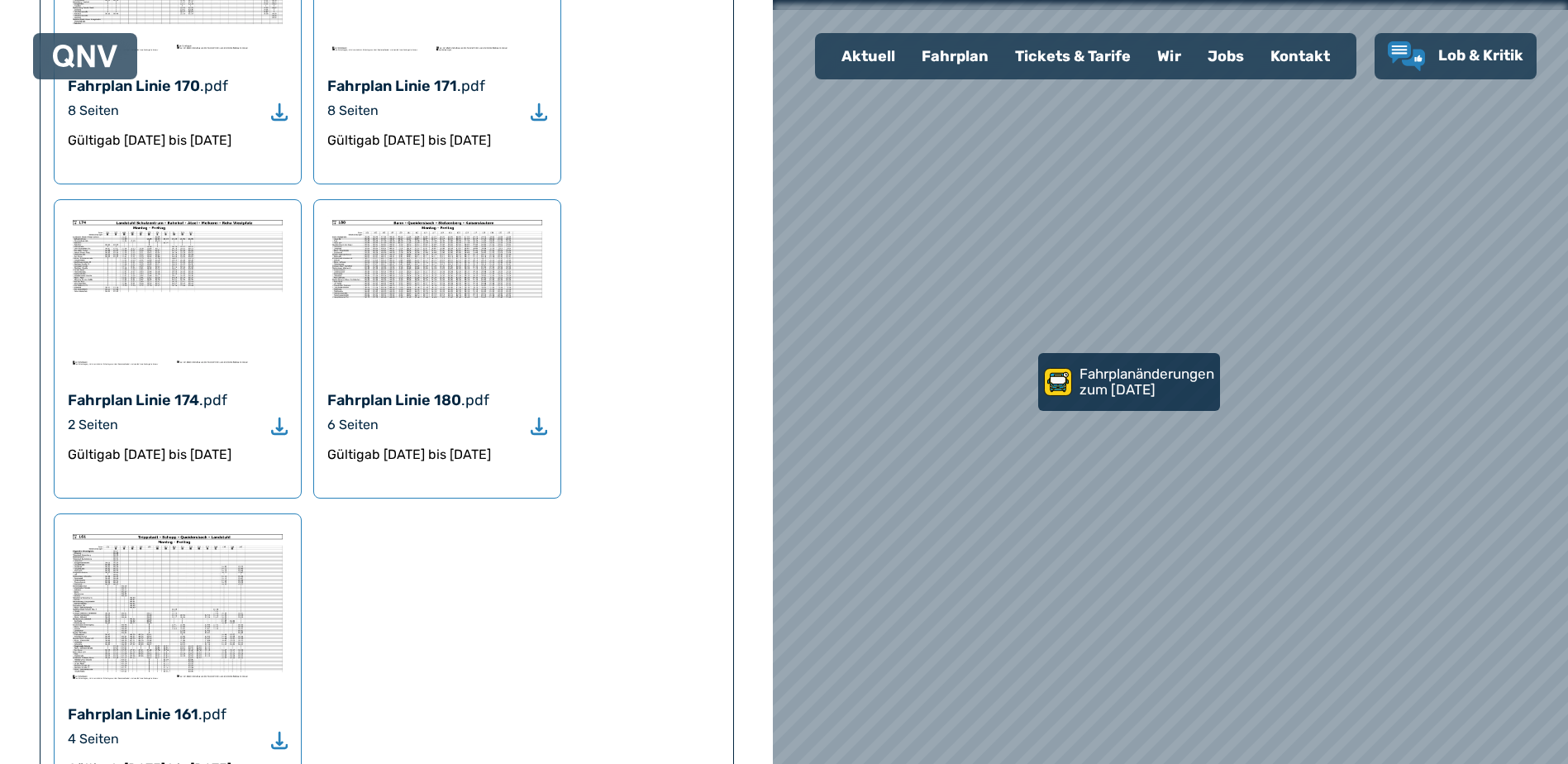
click at [539, 416] on use "Download" at bounding box center [539, 425] width 17 height 18
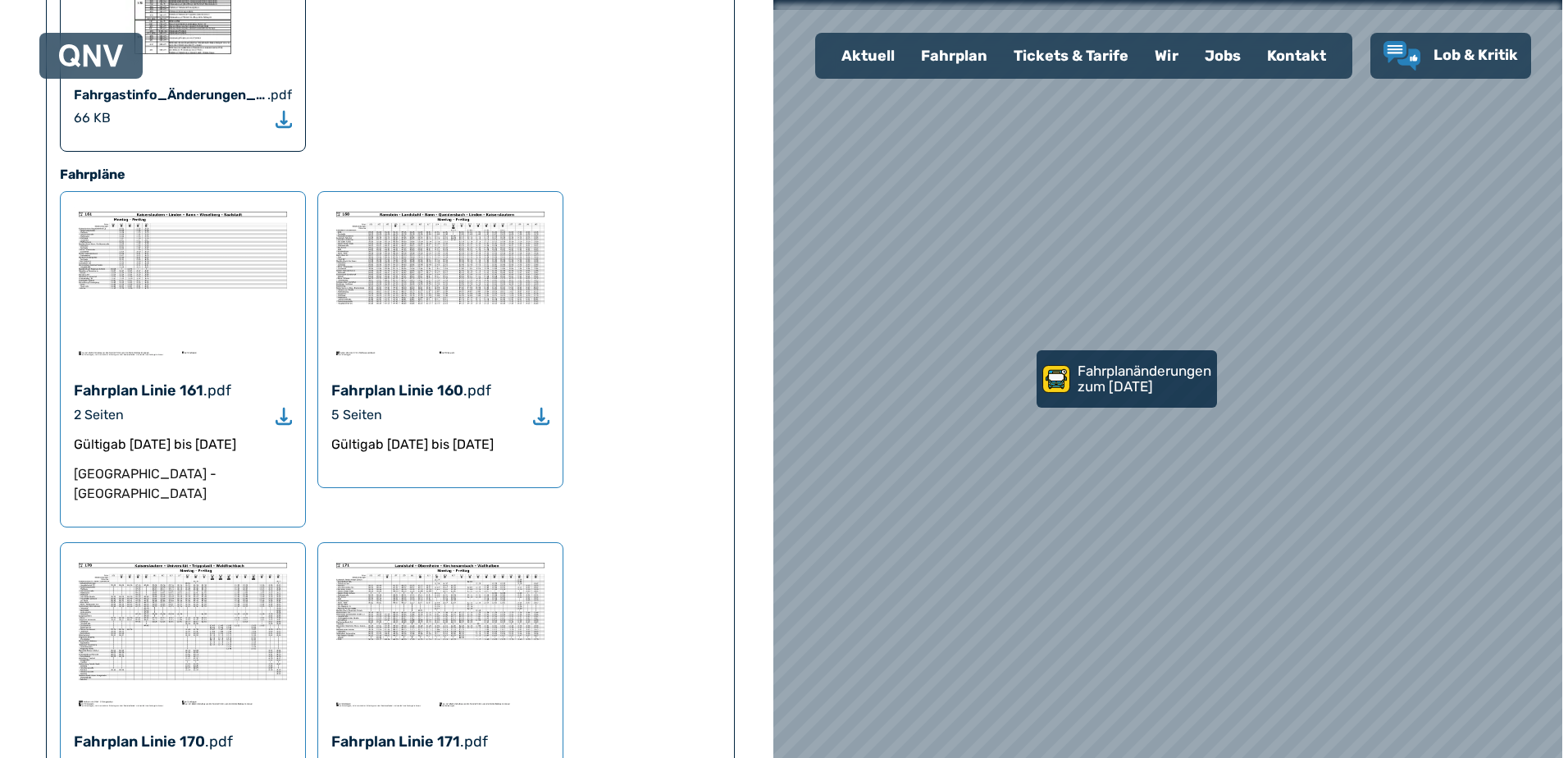
scroll to position [738, 0]
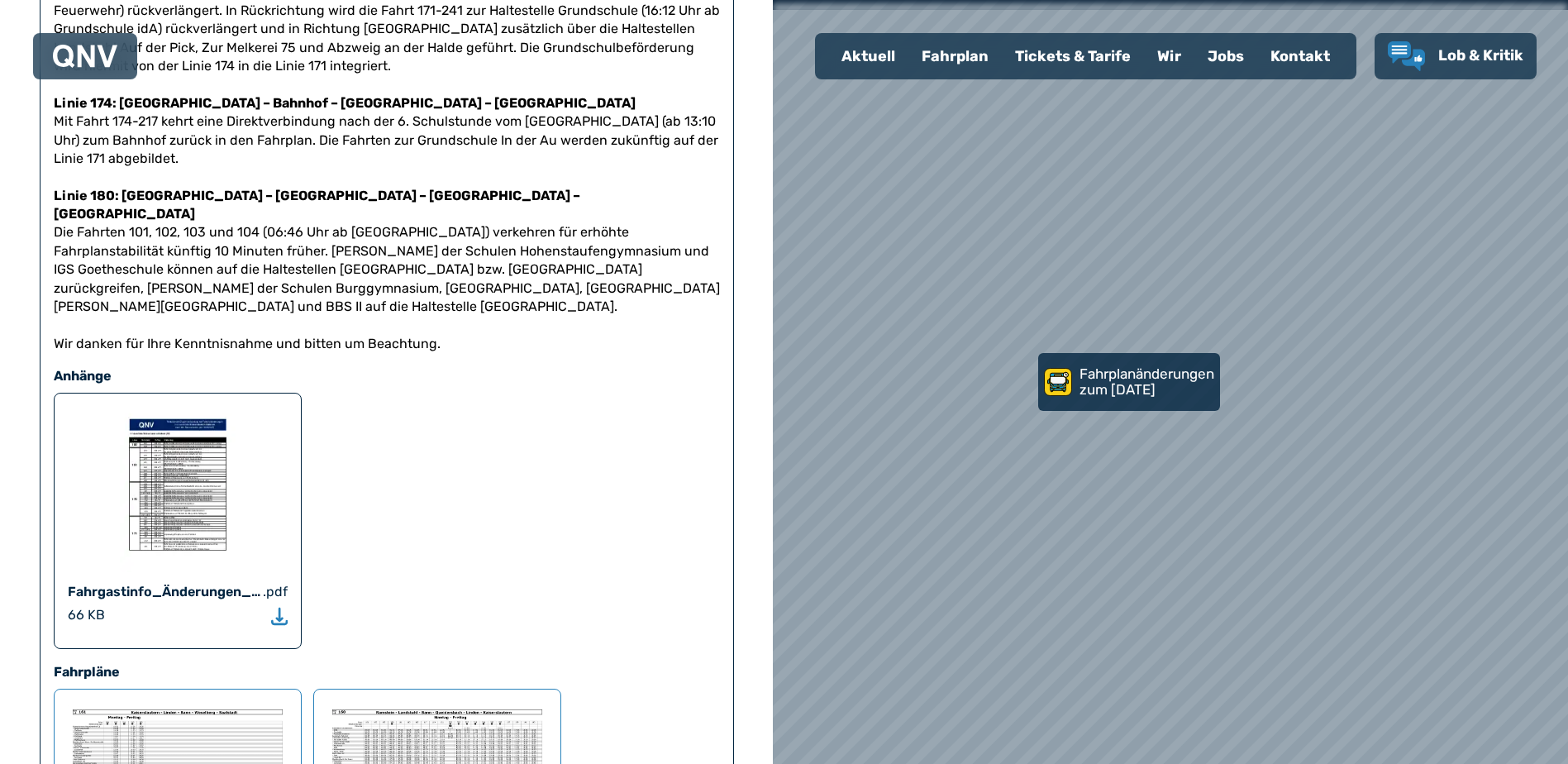
click at [178, 430] on img at bounding box center [177, 490] width 116 height 165
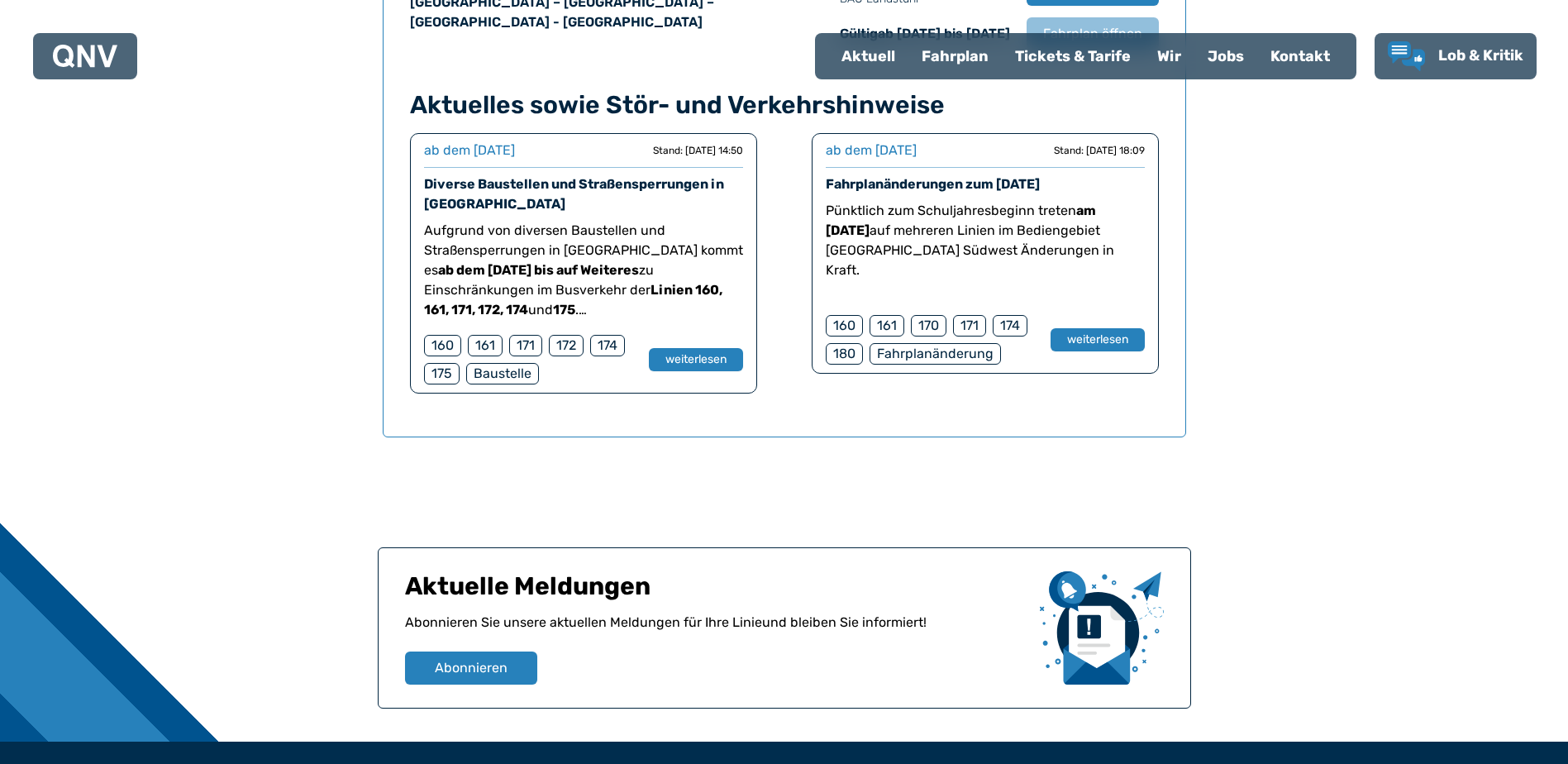
scroll to position [1254, 0]
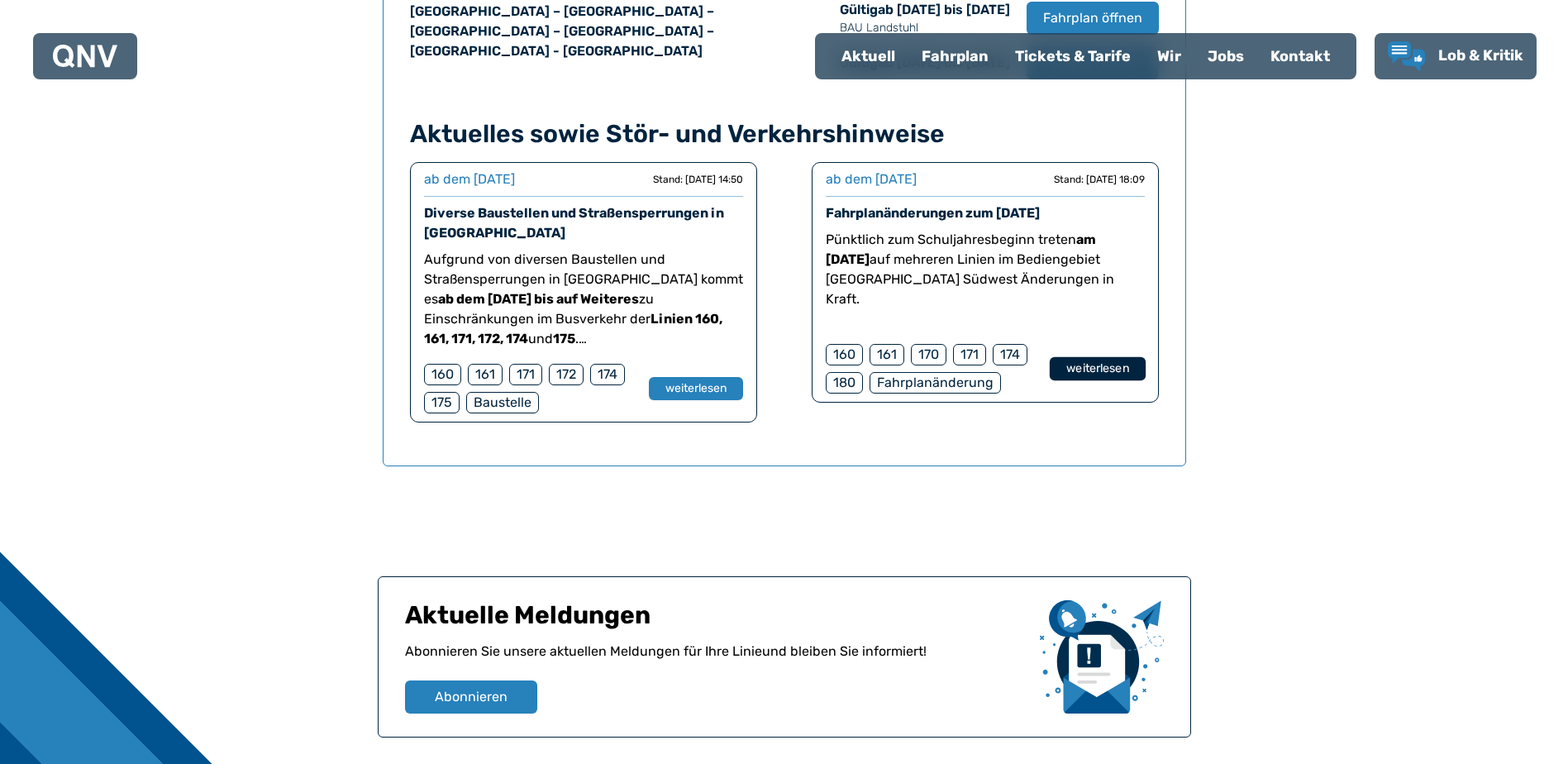
click at [1088, 368] on button "weiterlesen" at bounding box center [1096, 369] width 96 height 24
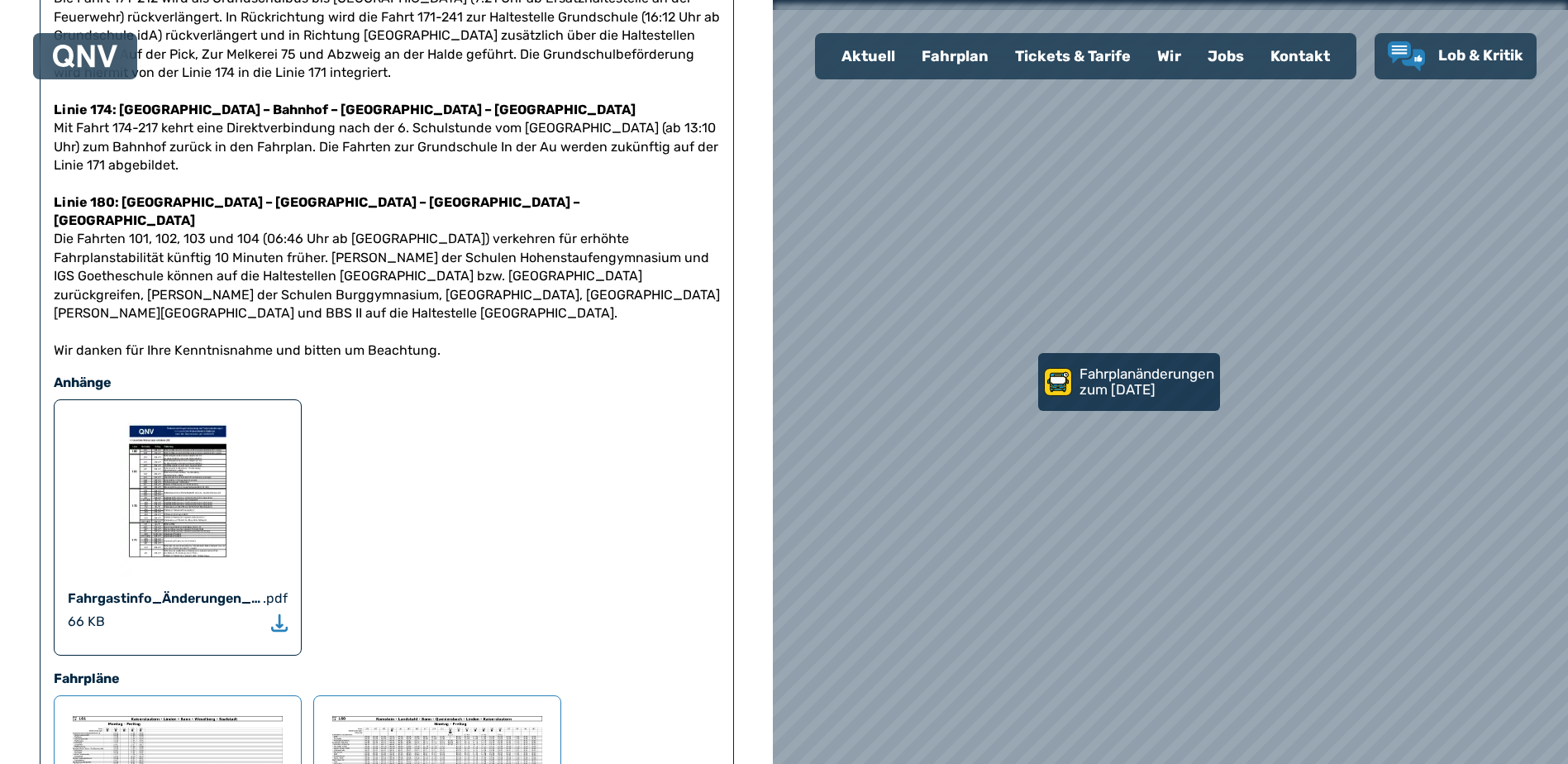
scroll to position [744, 0]
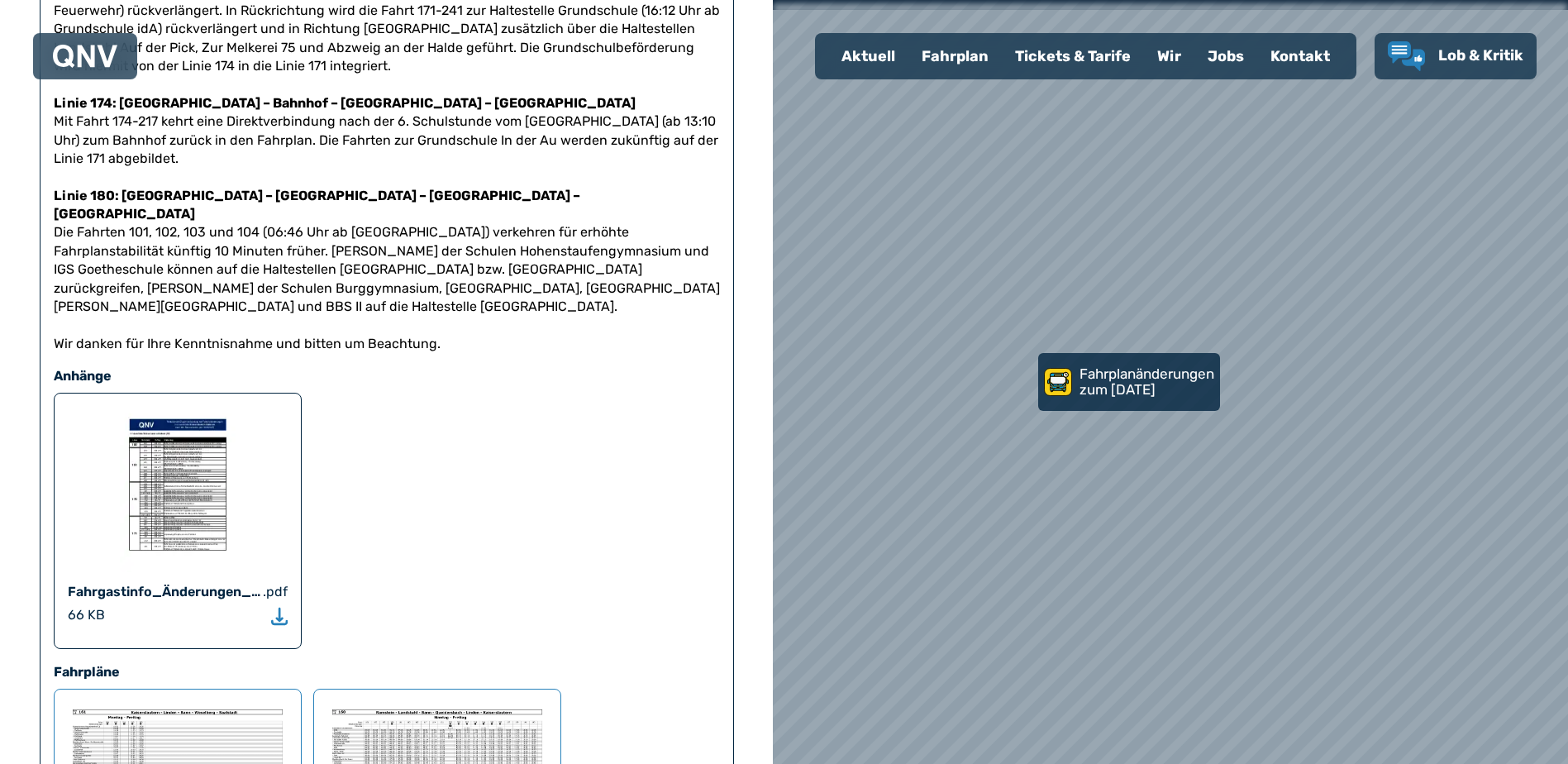
click at [278, 606] on use "Download" at bounding box center [279, 615] width 17 height 18
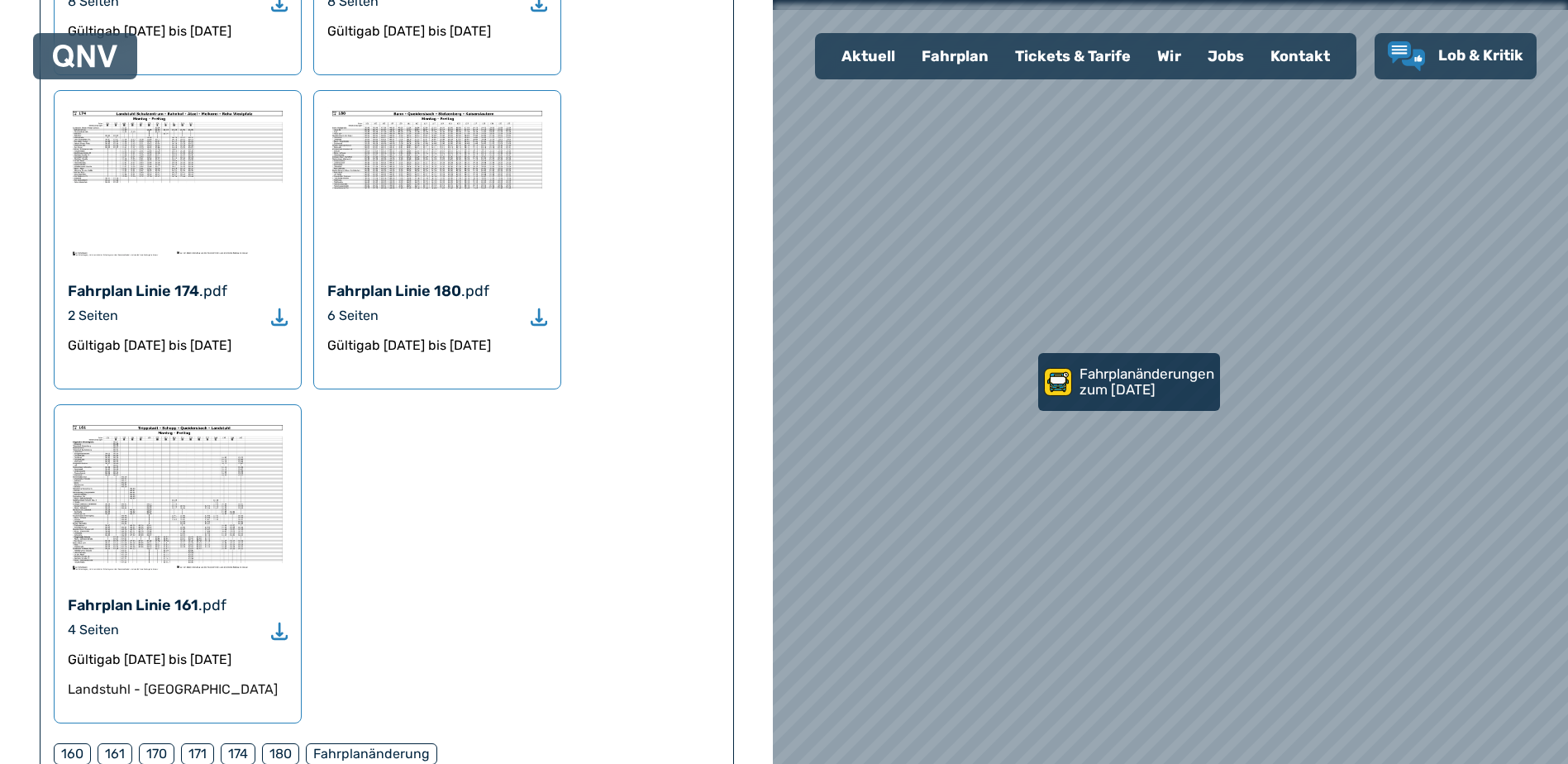
scroll to position [1998, 0]
